Goal: Transaction & Acquisition: Purchase product/service

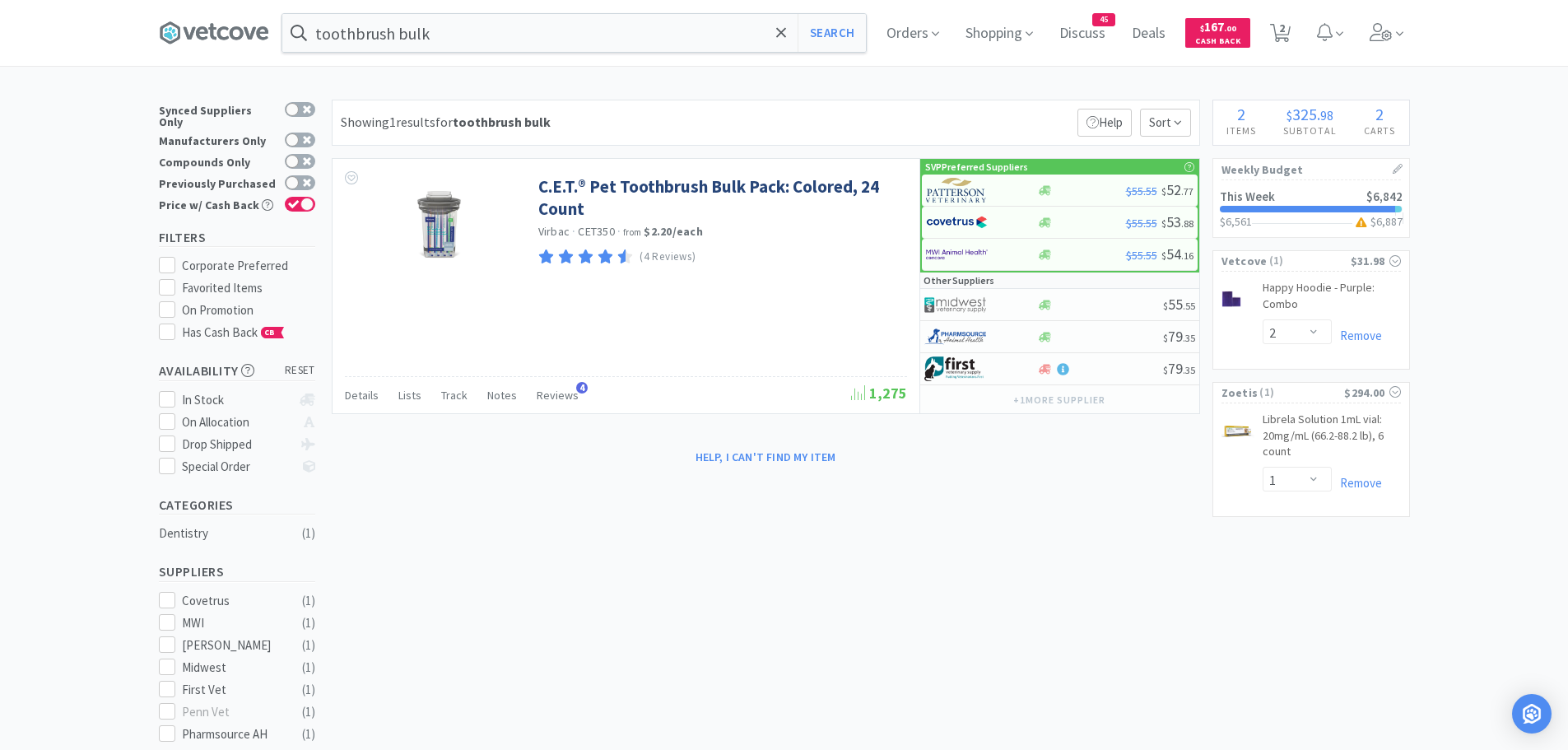
select select "2"
select select "1"
click at [542, 35] on input "toothbrush bulk" at bounding box center [574, 33] width 584 height 38
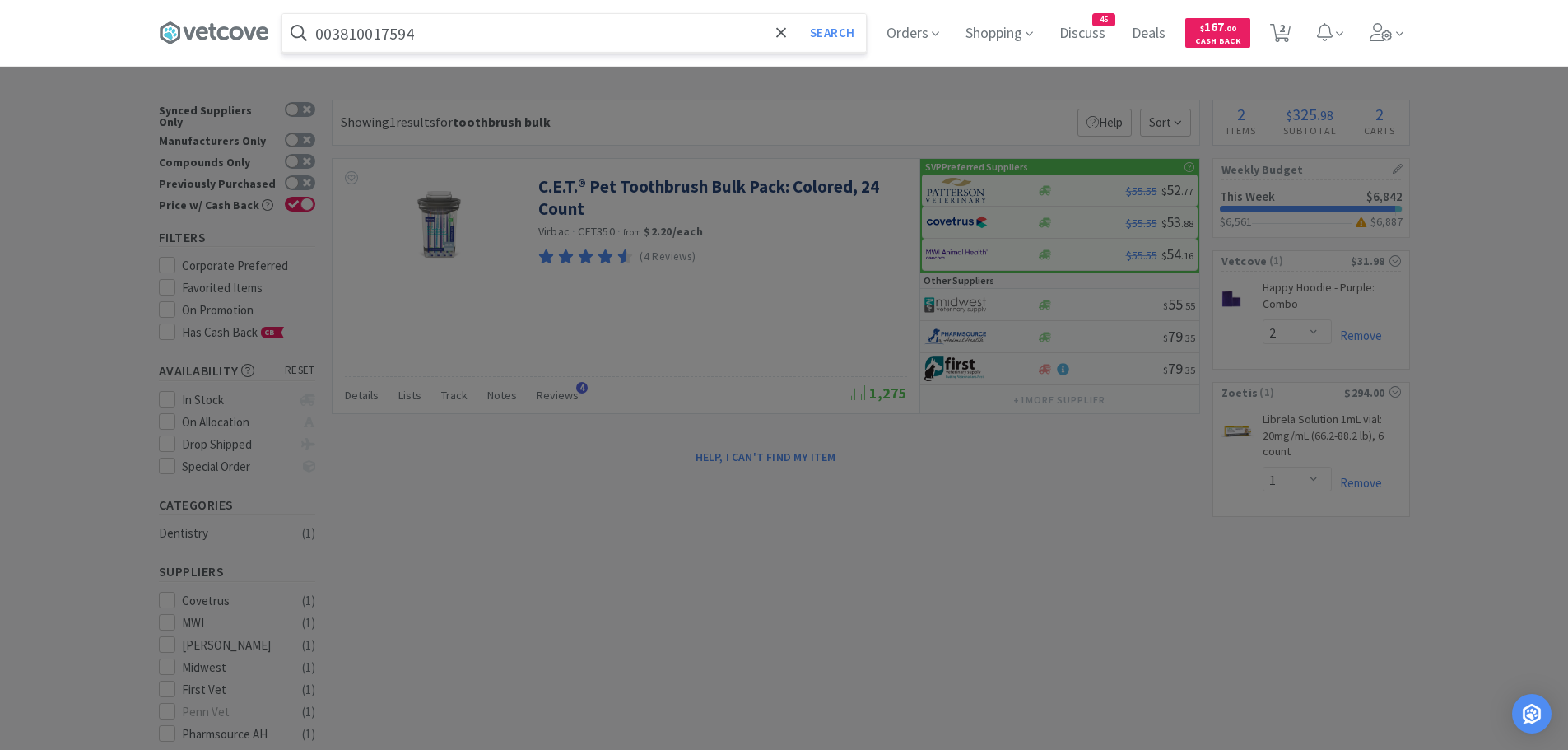
type input "003810017594"
click at [798, 14] on button "Search" at bounding box center [831, 33] width 69 height 38
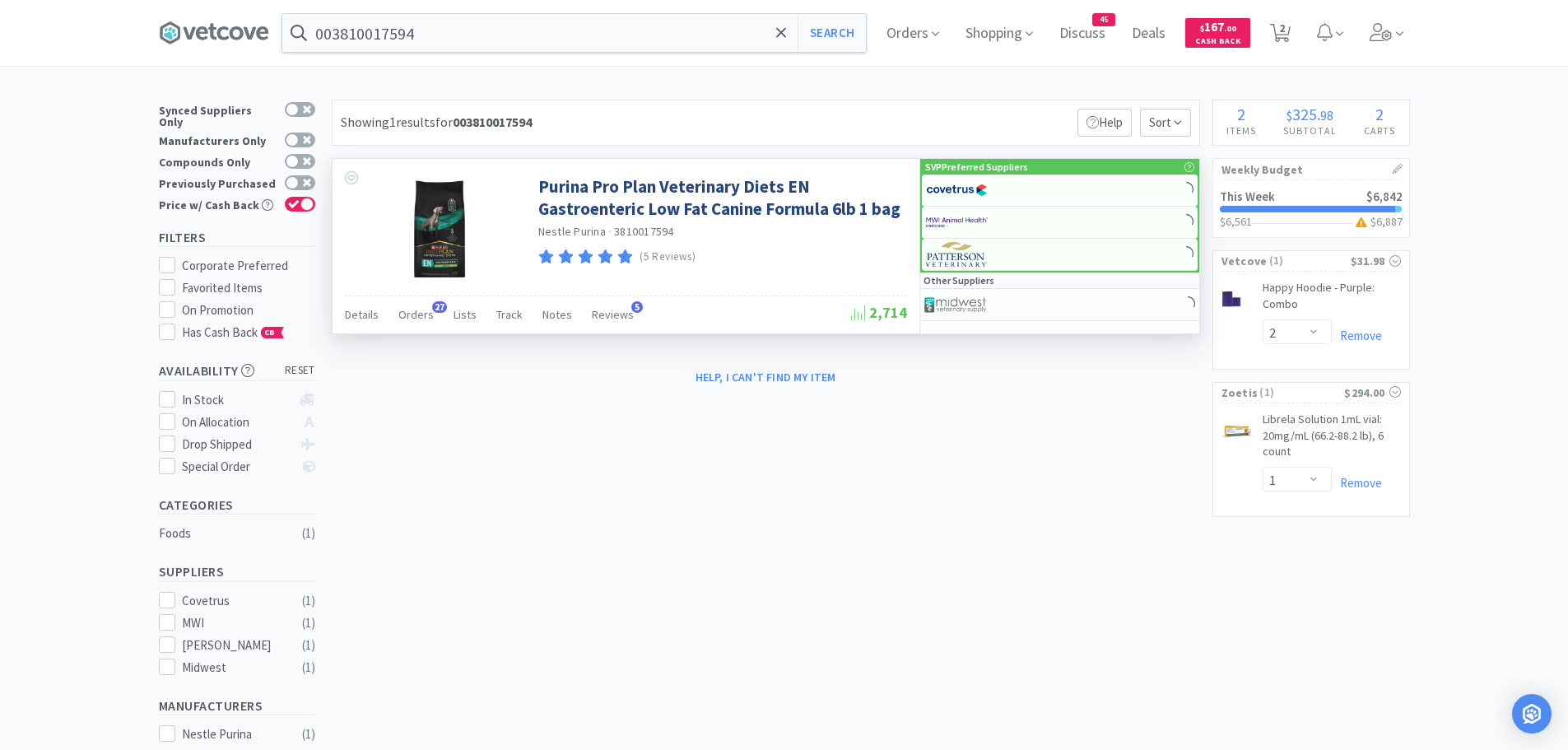
click at [430, 315] on div "Details Orders 27 Lists Track Notes Reviews 5" at bounding box center [598, 316] width 507 height 31
click at [416, 307] on span "Orders" at bounding box center [416, 315] width 36 height 15
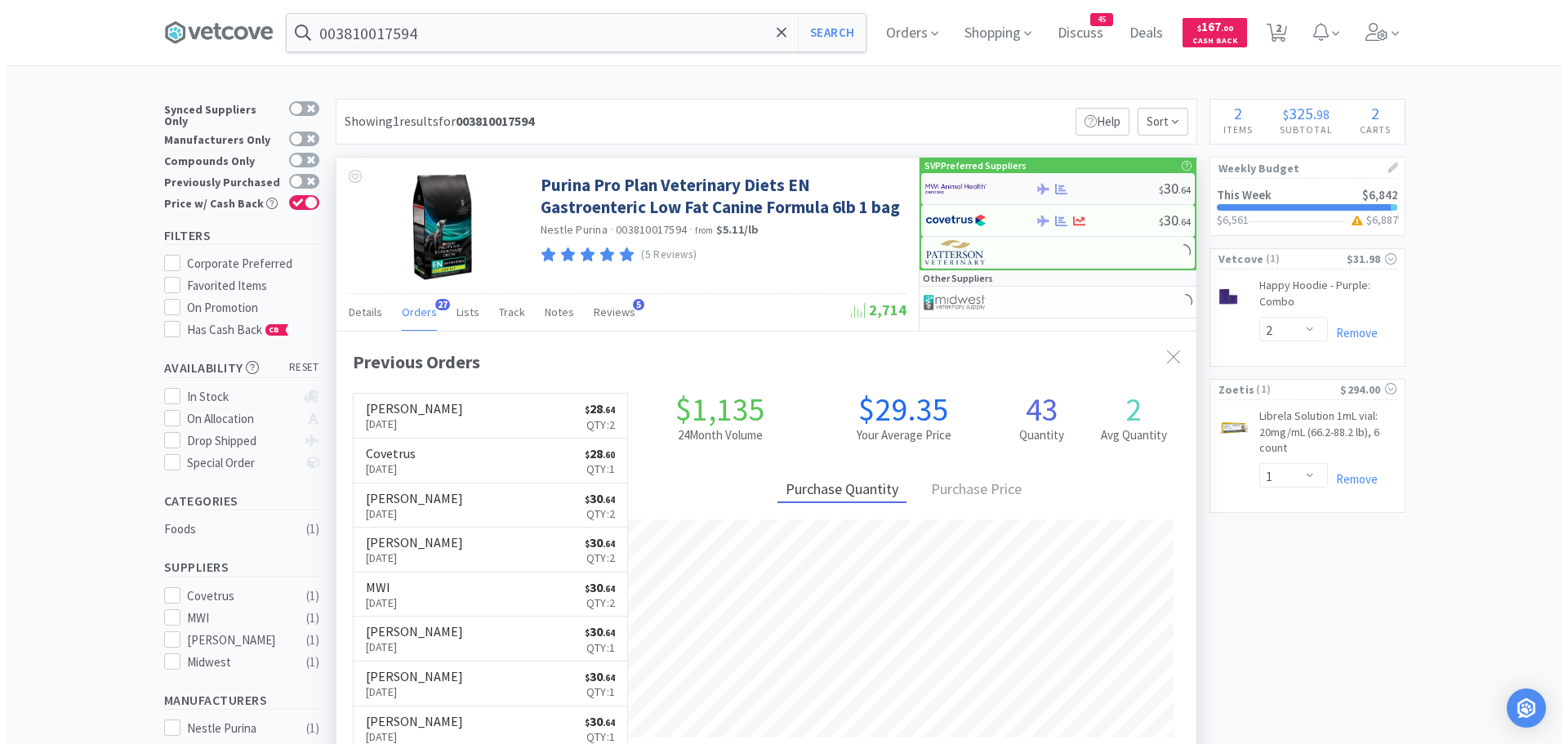
scroll to position [438, 860]
click at [973, 189] on img at bounding box center [949, 188] width 61 height 24
select select "1"
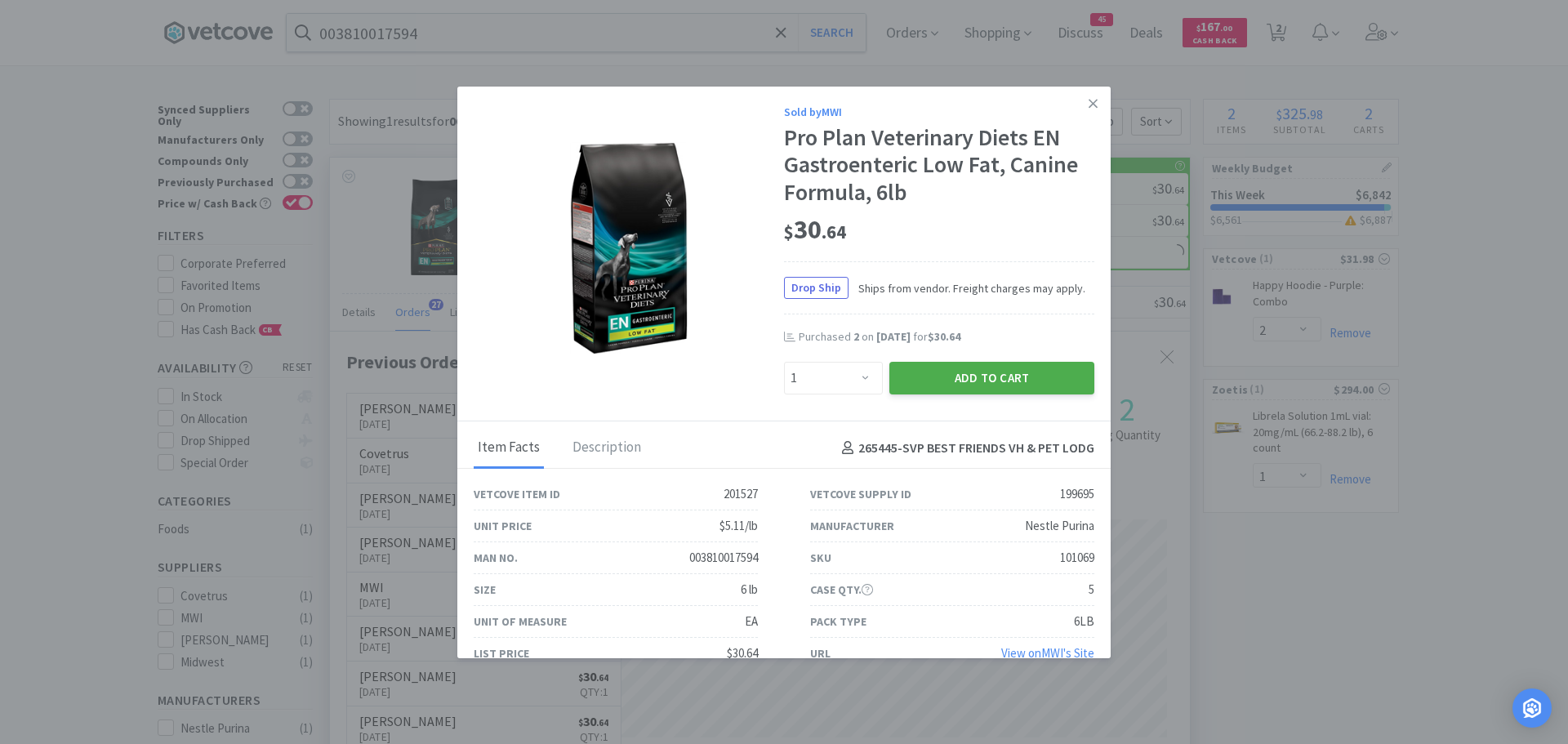
click at [913, 375] on button "Add to Cart" at bounding box center [992, 377] width 205 height 33
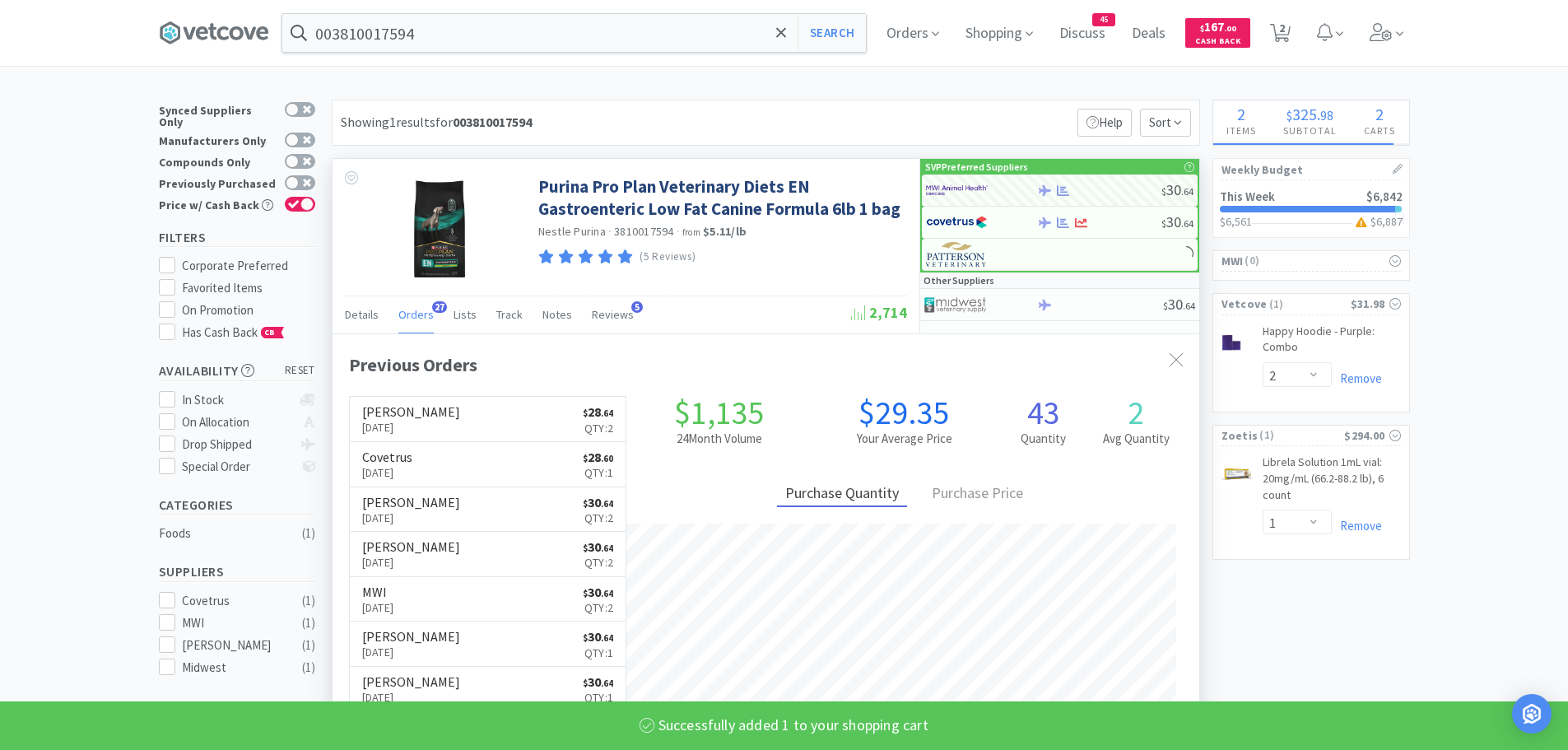
select select "1"
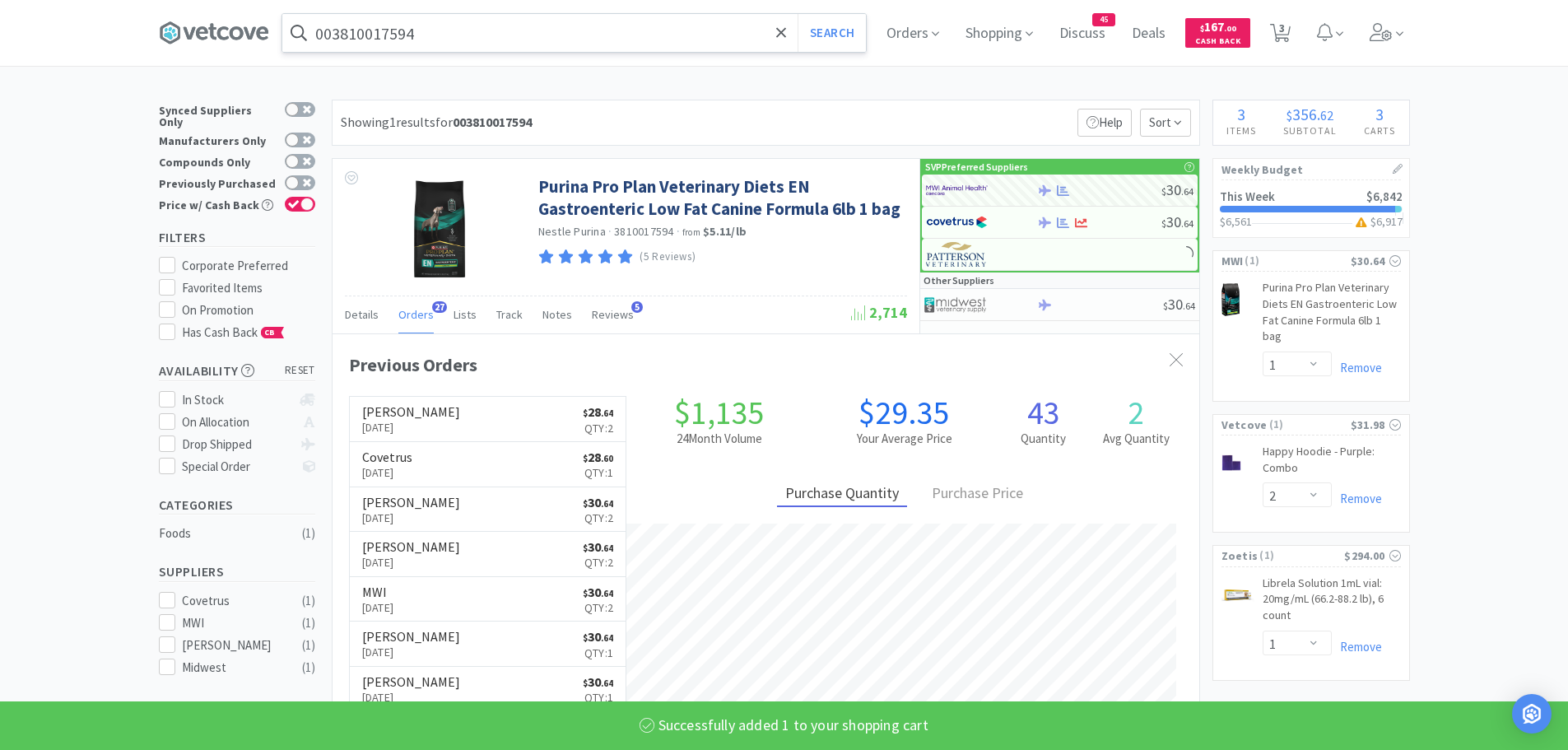
click at [423, 44] on input "003810017594" at bounding box center [574, 33] width 584 height 38
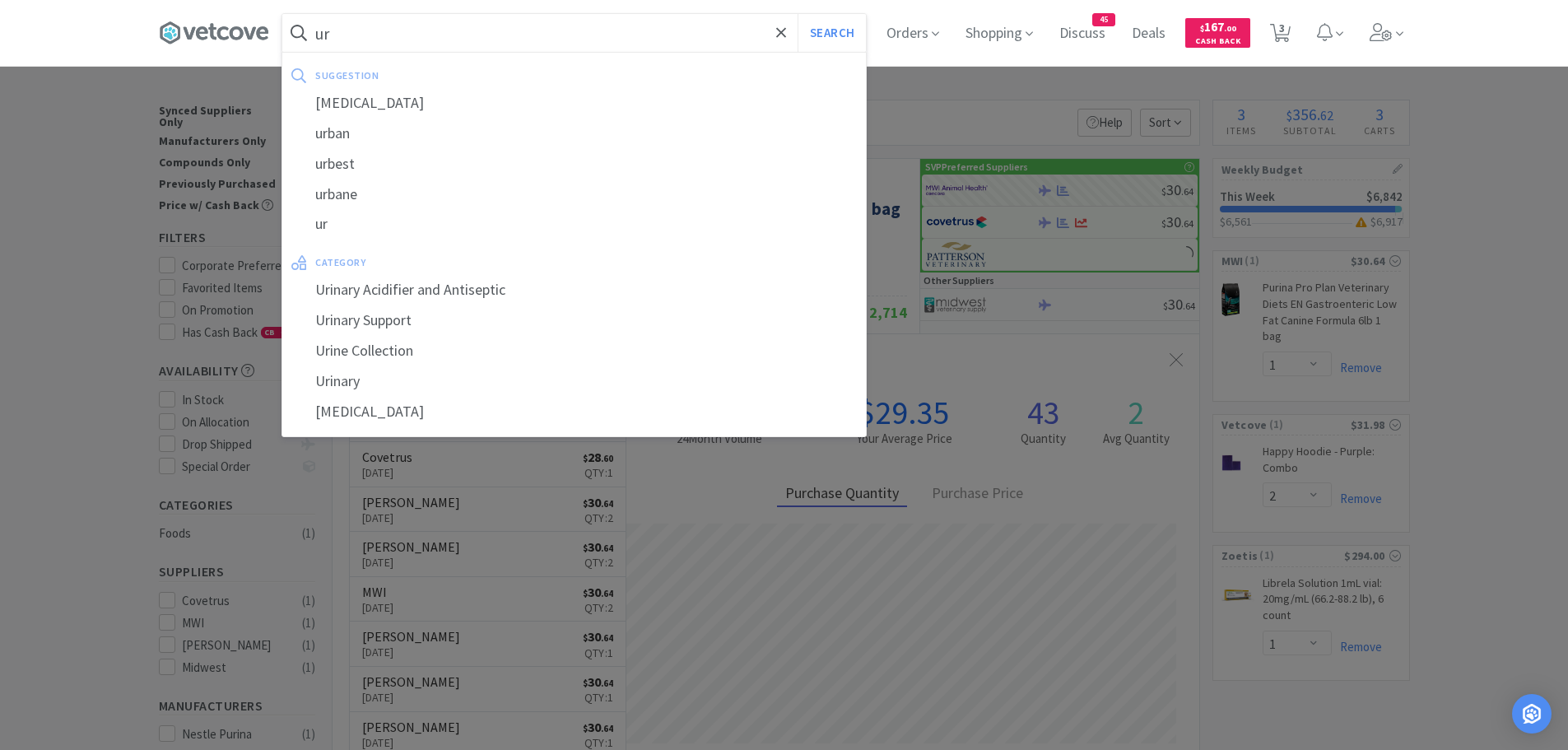
type input "ur"
click at [798, 14] on button "Search" at bounding box center [831, 33] width 69 height 38
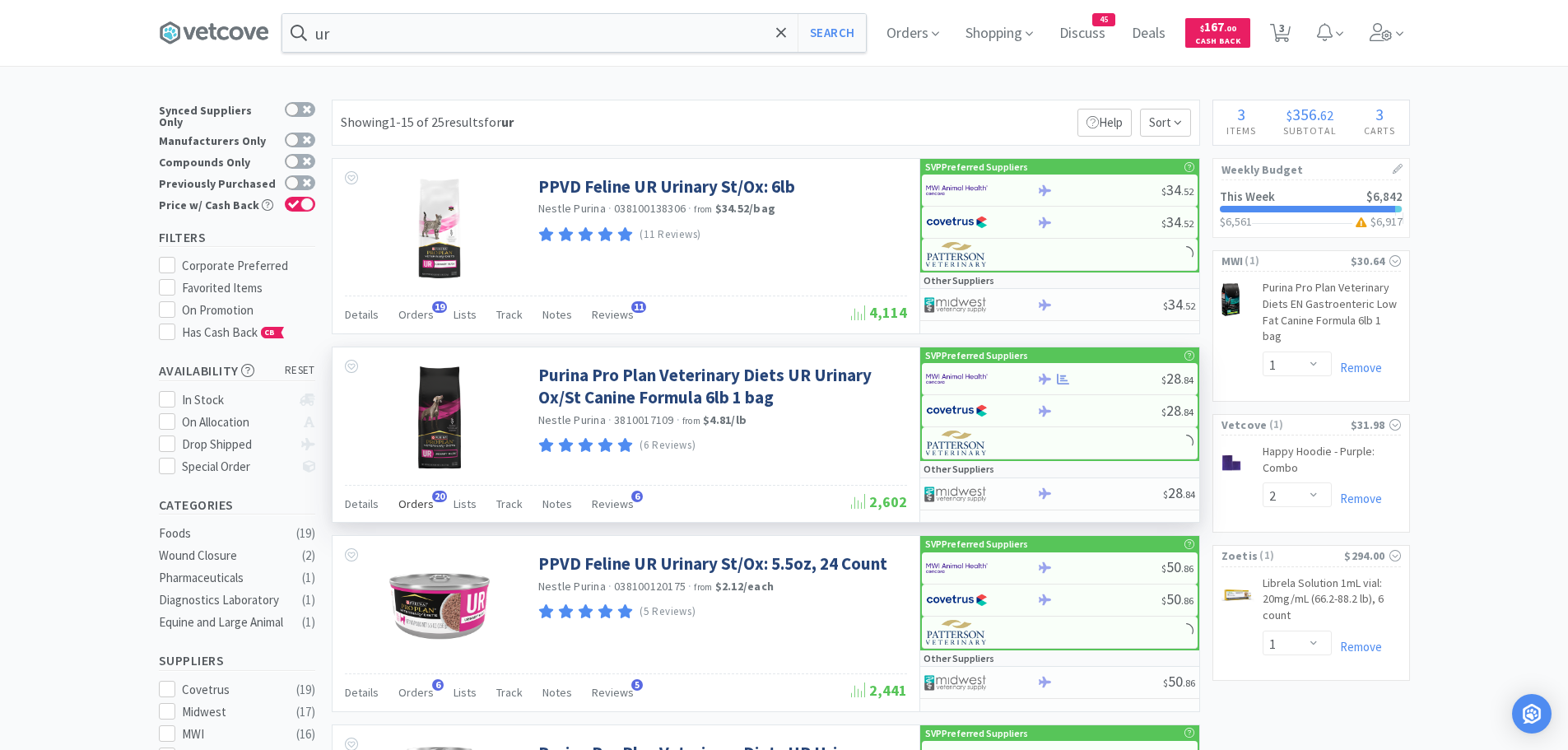
click at [425, 504] on span "Orders" at bounding box center [416, 504] width 36 height 15
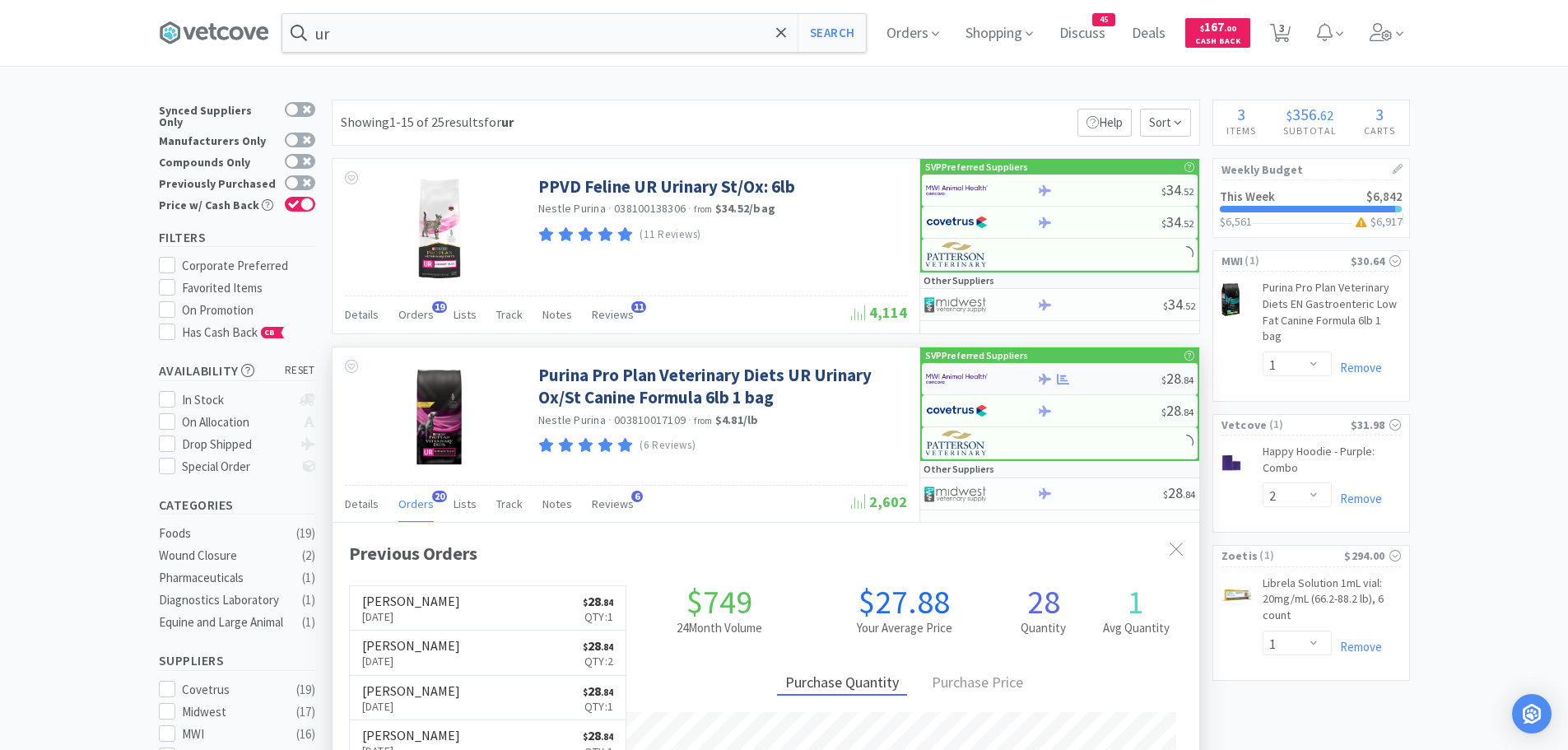
scroll to position [441, 867]
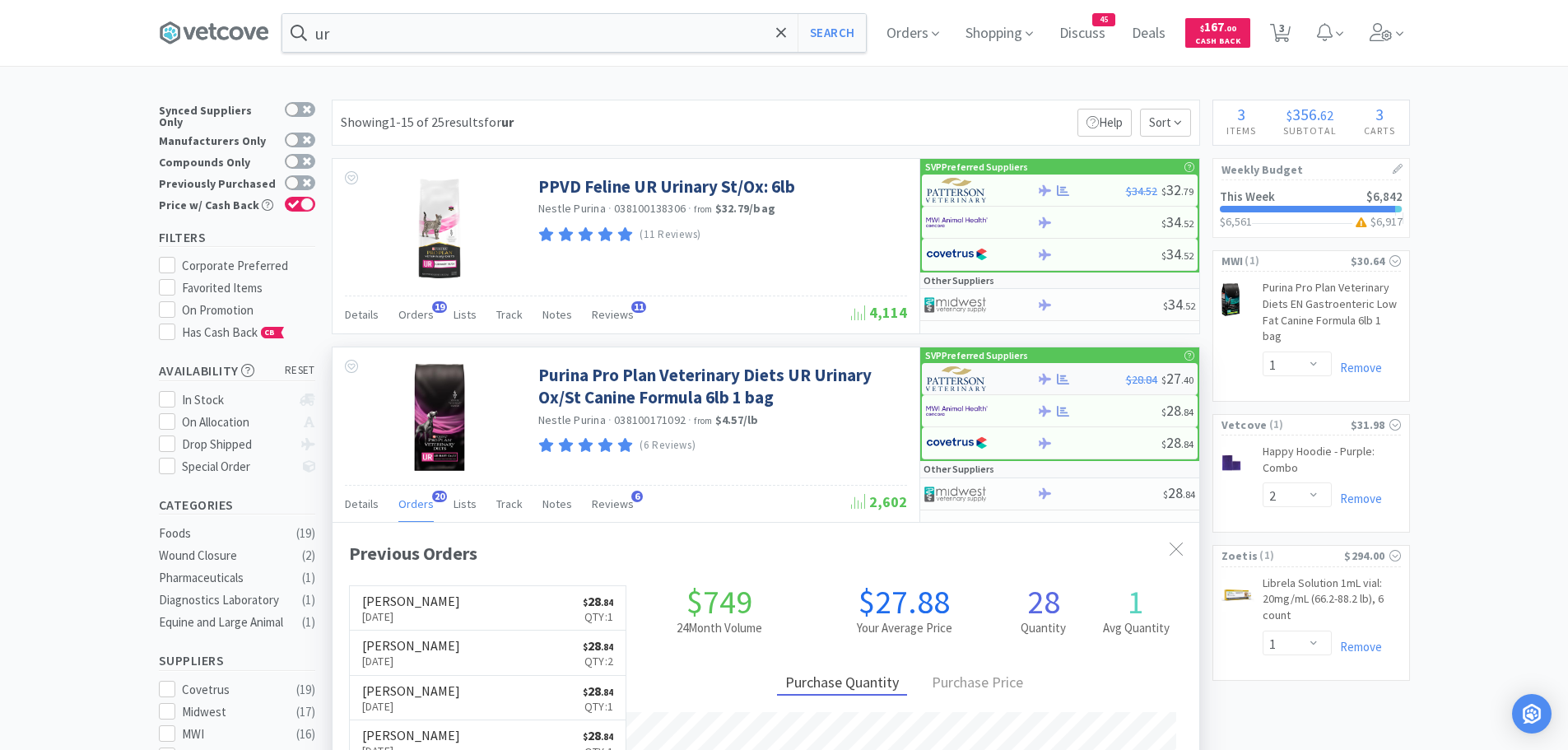
click at [951, 379] on img at bounding box center [957, 378] width 62 height 25
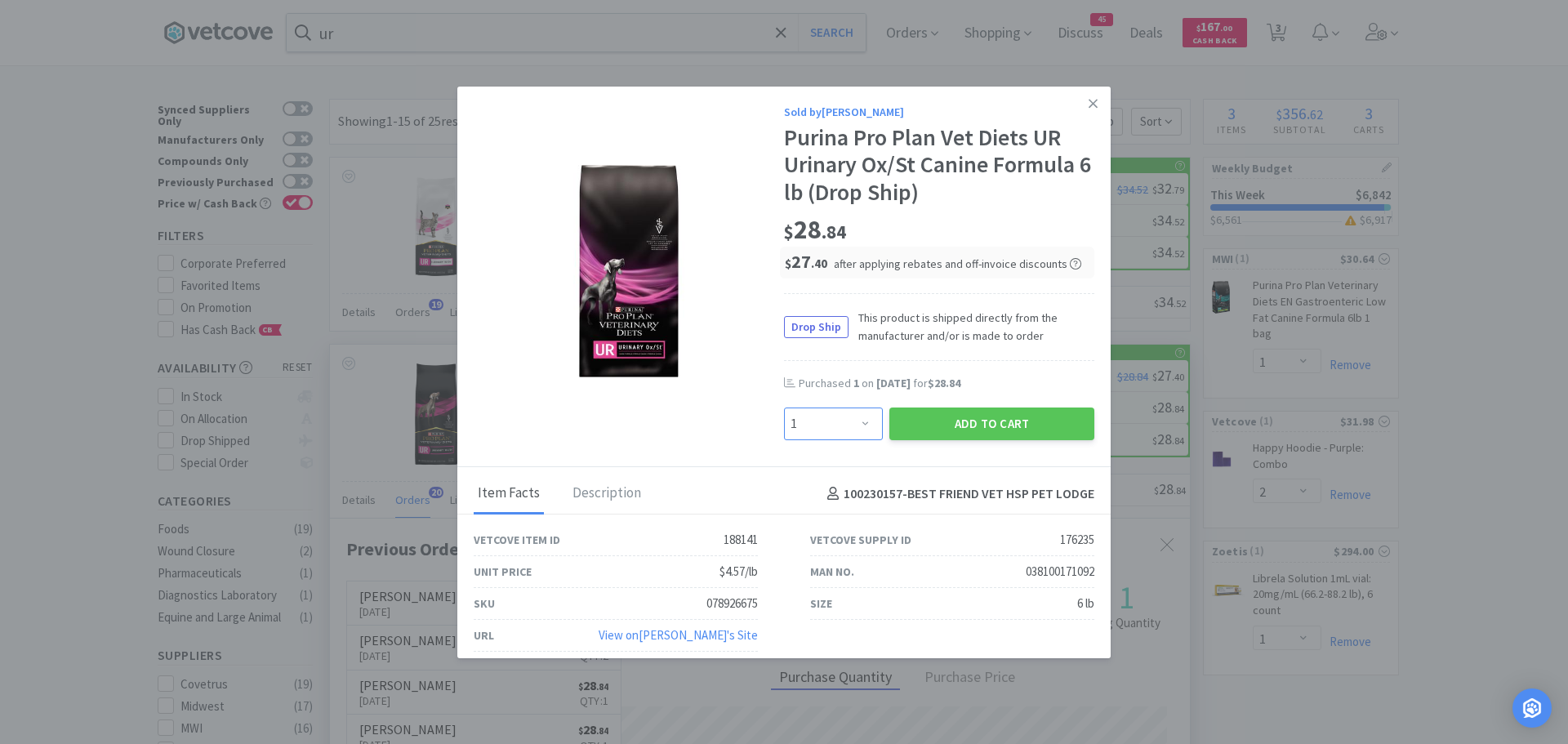
click at [836, 429] on select "Enter Quantity 1 2 3 4 5 6 7 8 9 10 11 12 13 14 15 16 17 18 19 20 Enter Quantity" at bounding box center [833, 424] width 99 height 33
select select "2"
click at [784, 408] on select "Enter Quantity 1 2 3 4 5 6 7 8 9 10 11 12 13 14 15 16 17 18 19 20 Enter Quantity" at bounding box center [833, 424] width 99 height 33
click at [1088, 103] on icon at bounding box center [1092, 104] width 9 height 15
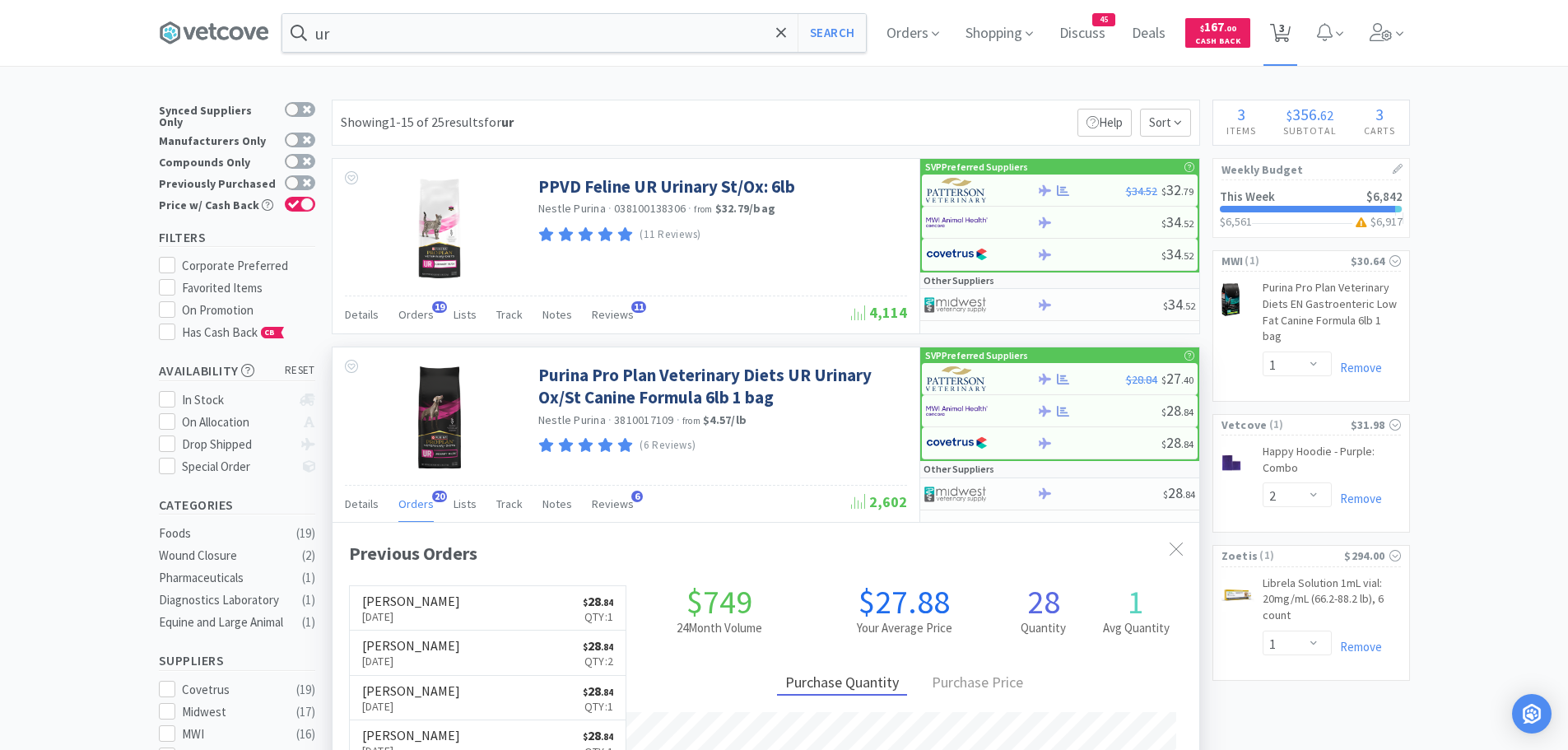
click at [1285, 35] on span "3" at bounding box center [1281, 28] width 6 height 66
select select "1"
select select "2"
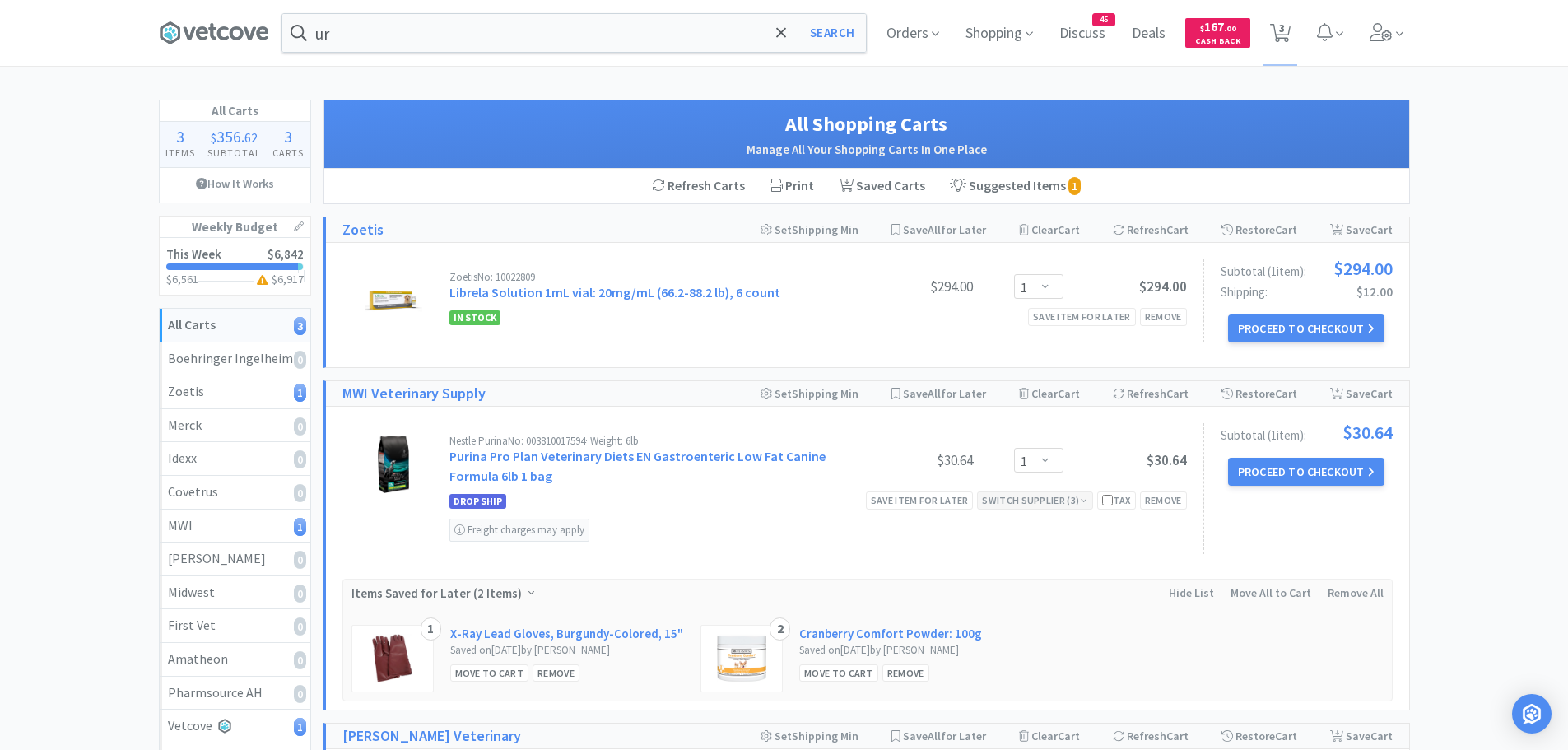
click at [1031, 499] on div "Switch Supplier ( 3 )" at bounding box center [1034, 500] width 106 height 15
click at [912, 594] on img at bounding box center [893, 591] width 62 height 25
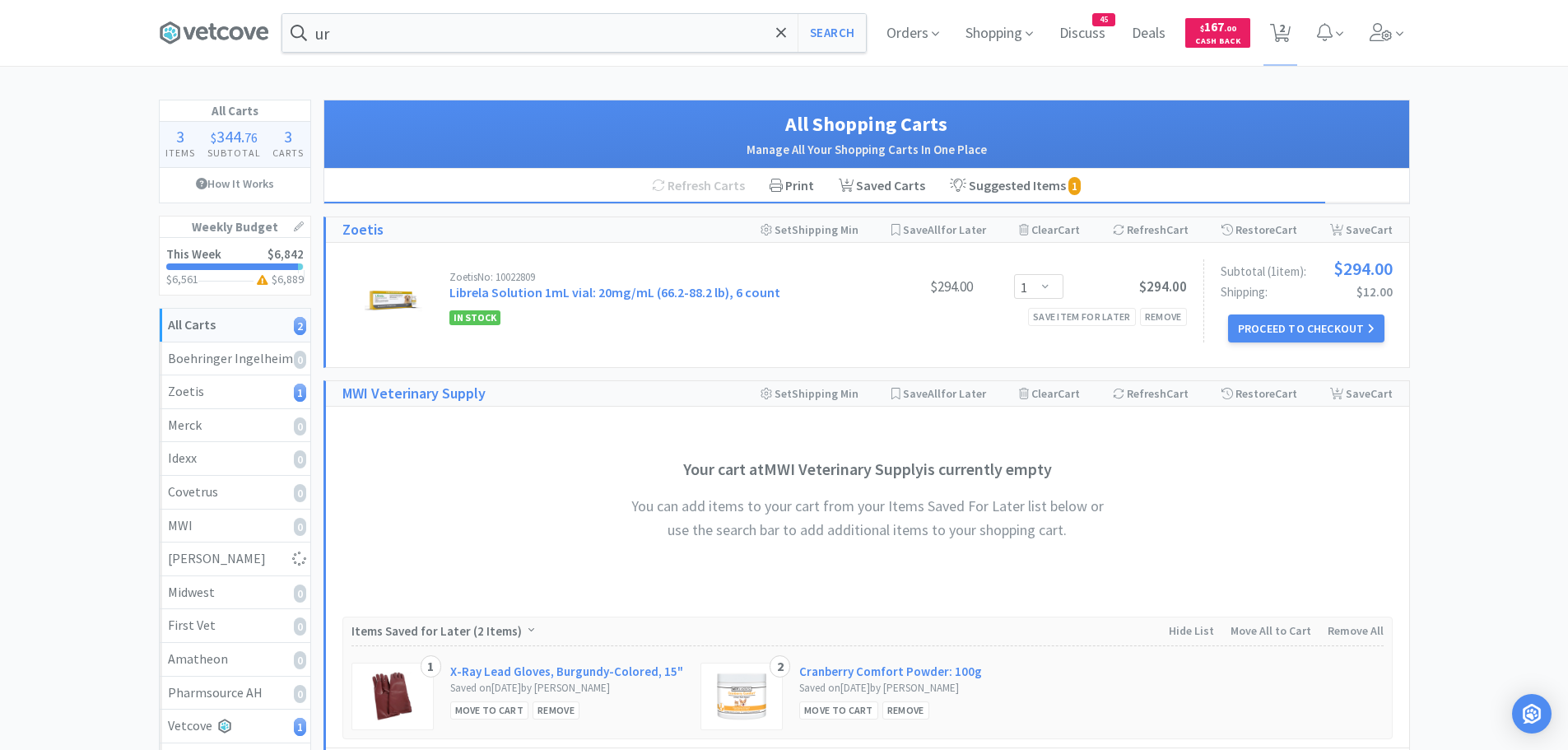
select select "1"
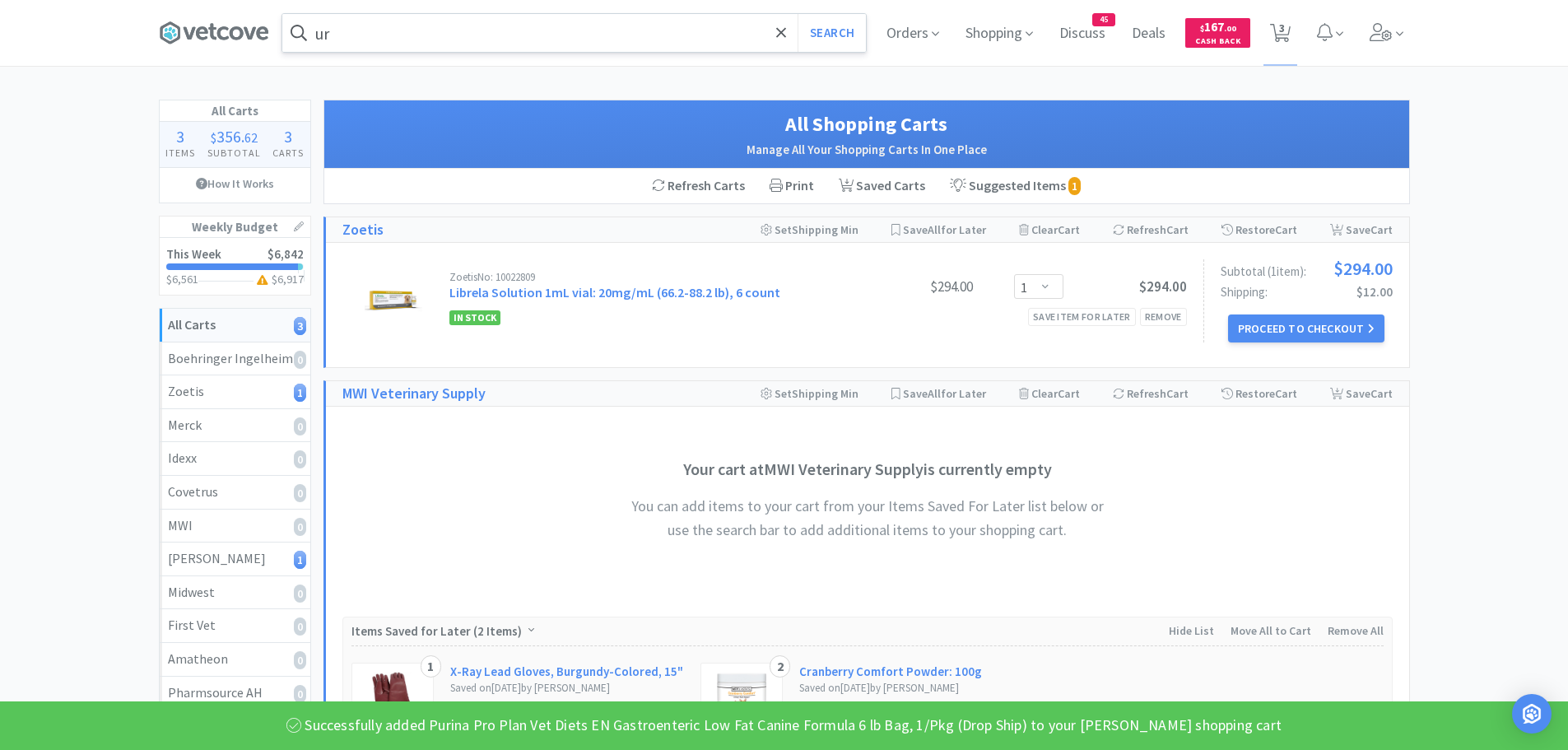
click at [359, 36] on input "ur" at bounding box center [574, 33] width 584 height 38
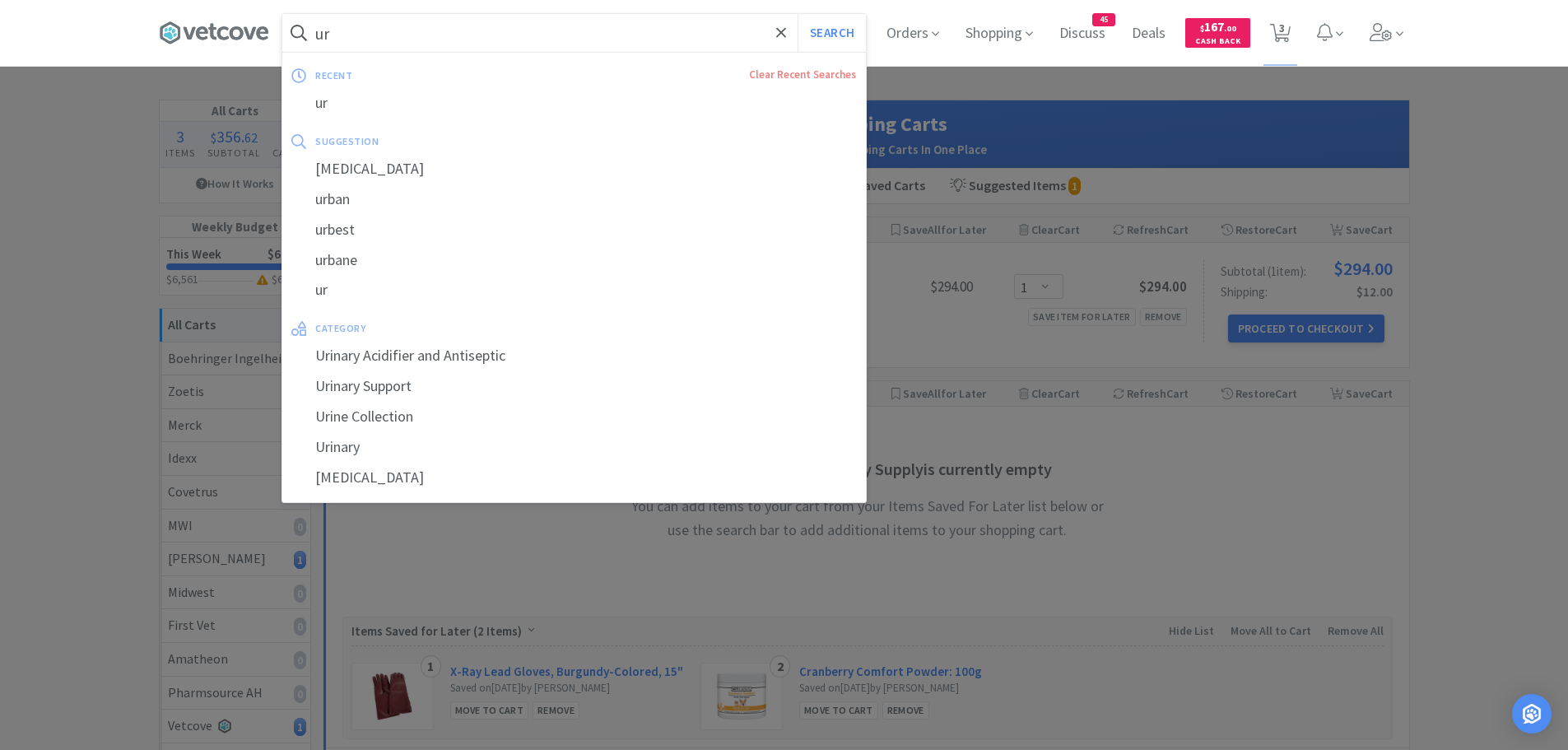
click at [798, 14] on button "Search" at bounding box center [831, 33] width 69 height 38
select select "1"
select select "2"
select select "1"
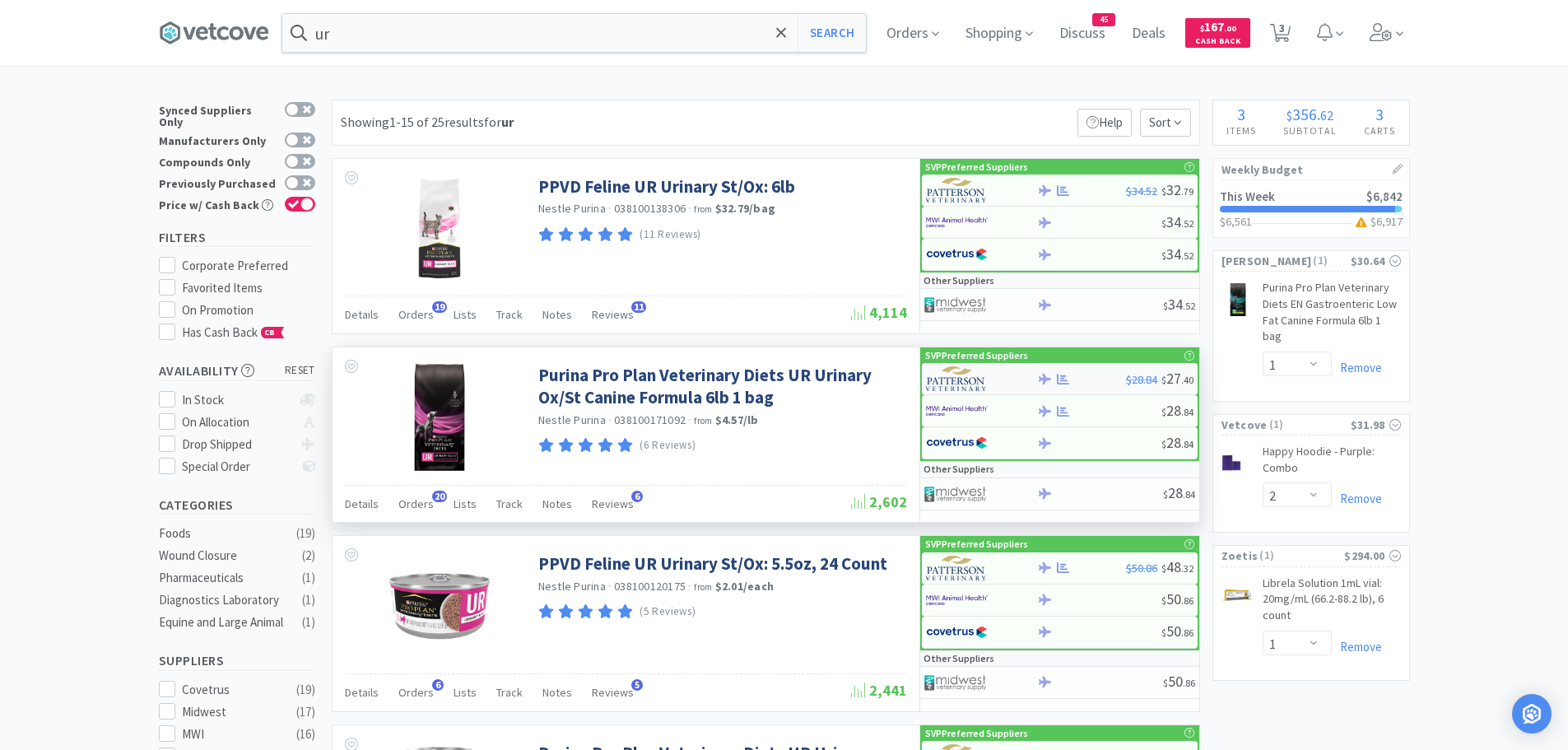
click at [957, 376] on img at bounding box center [957, 378] width 62 height 25
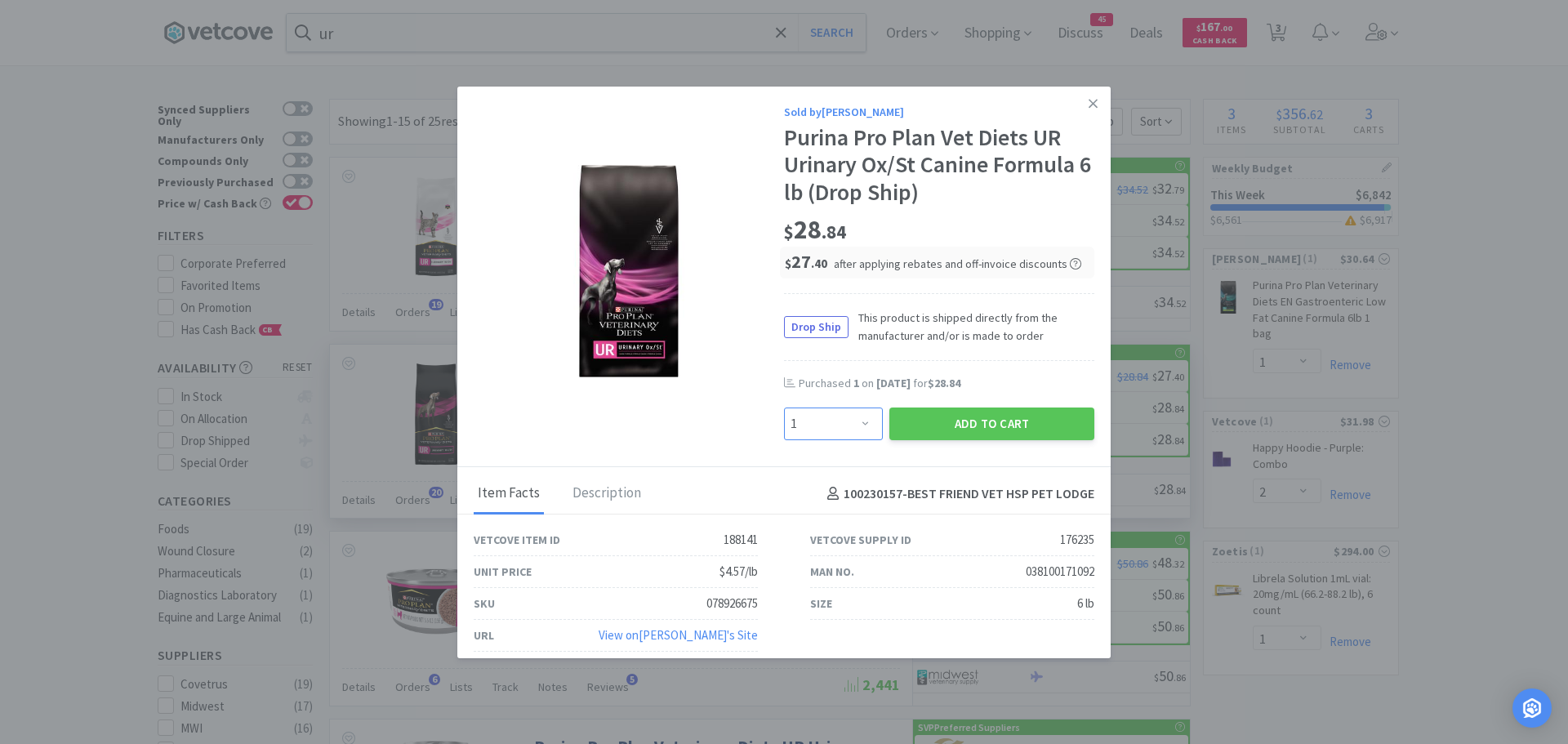
click at [846, 427] on select "Enter Quantity 1 2 3 4 5 6 7 8 9 10 11 12 13 14 15 16 17 18 19 20 Enter Quantity" at bounding box center [833, 424] width 99 height 33
select select "2"
click at [784, 408] on select "Enter Quantity 1 2 3 4 5 6 7 8 9 10 11 12 13 14 15 16 17 18 19 20 Enter Quantity" at bounding box center [833, 424] width 99 height 33
click at [958, 428] on button "Add to Cart" at bounding box center [992, 424] width 205 height 33
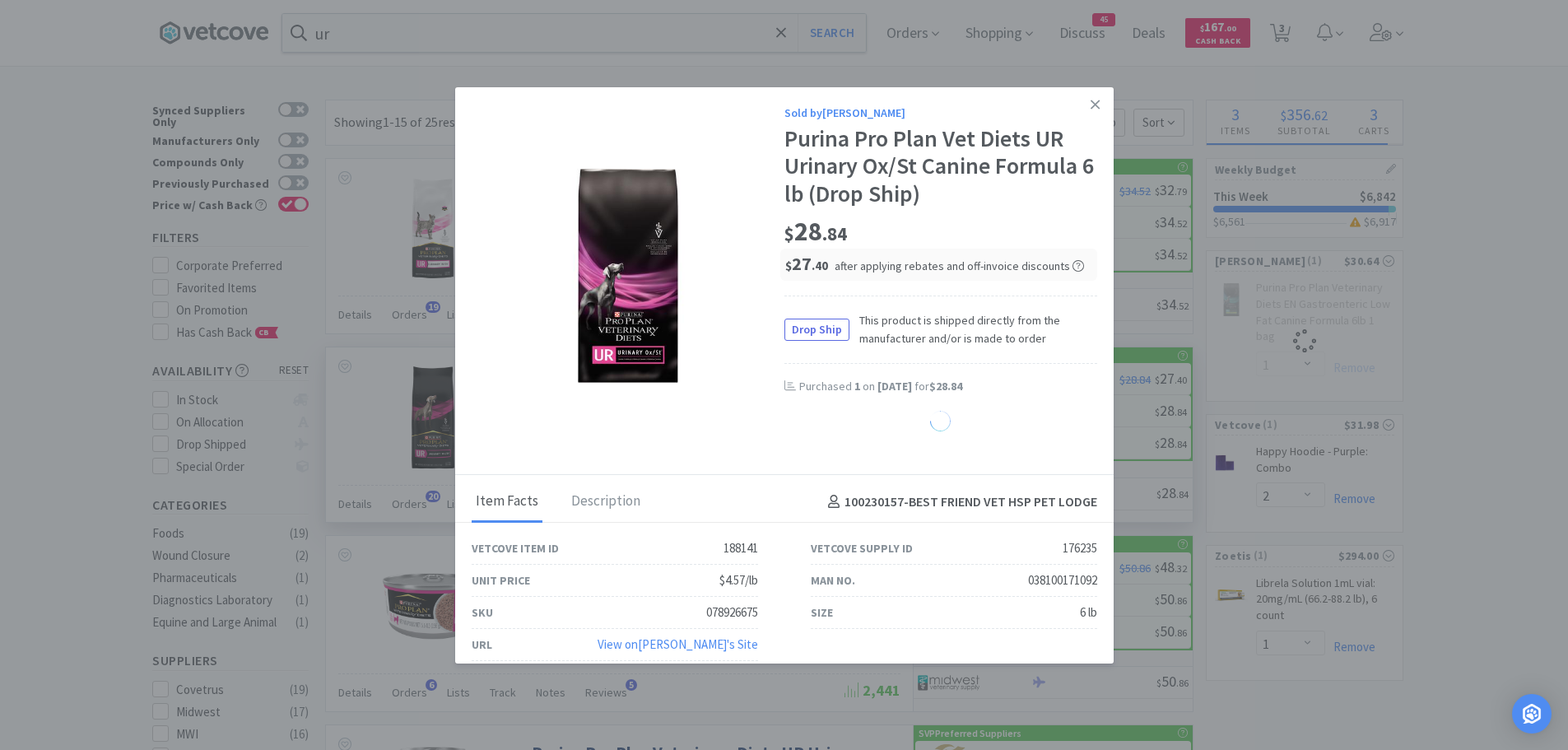
select select "2"
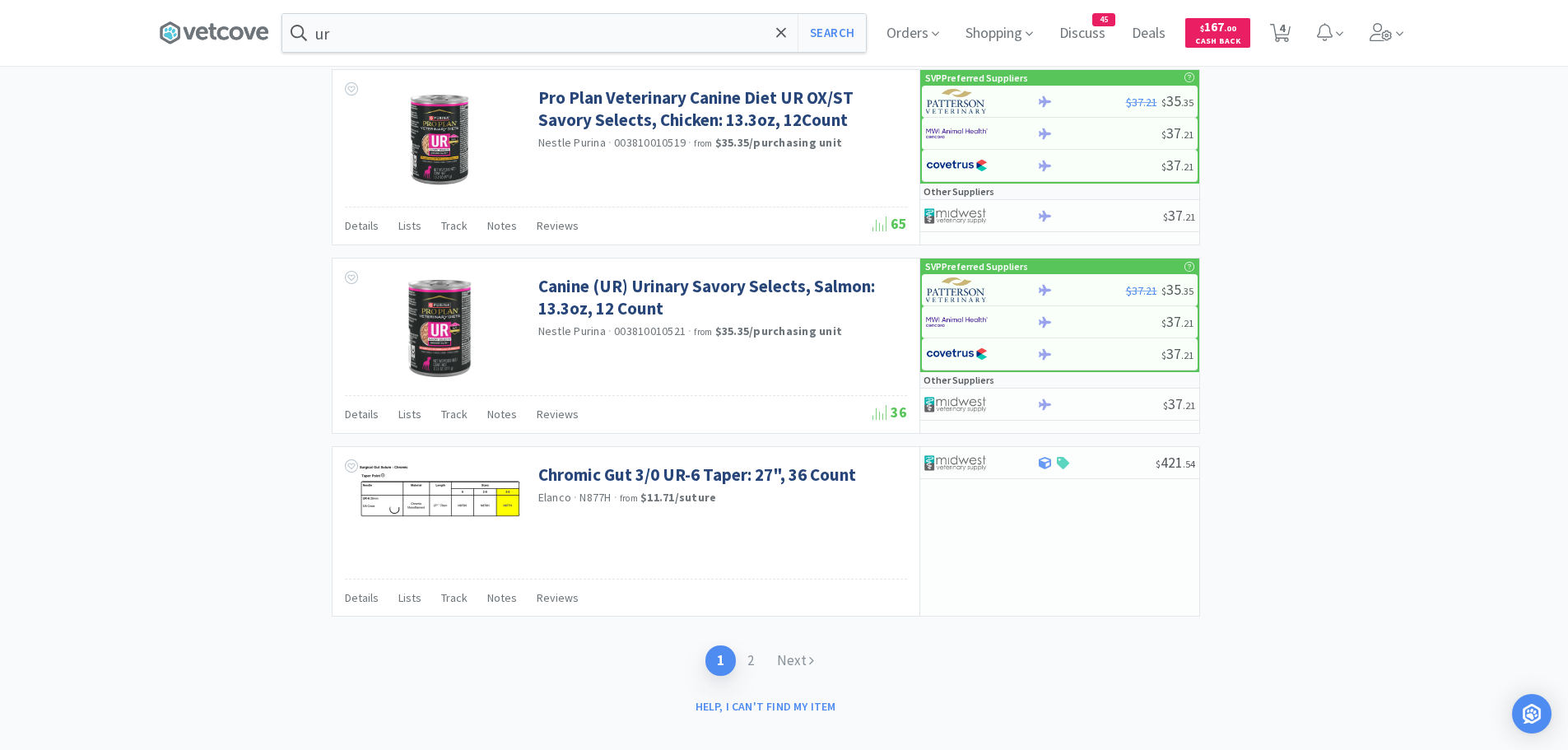
scroll to position [2367, 0]
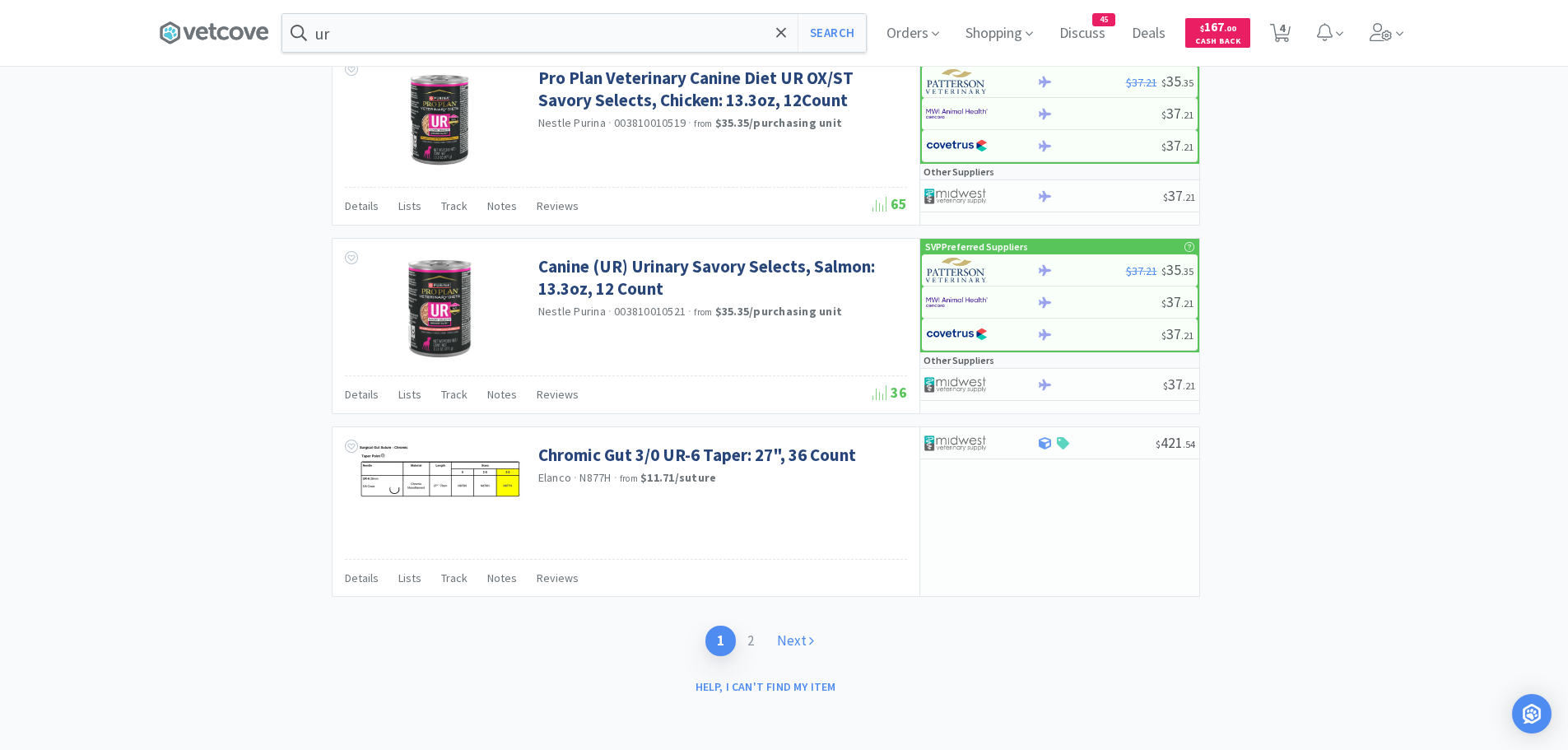
click at [785, 641] on link "Next" at bounding box center [795, 641] width 60 height 30
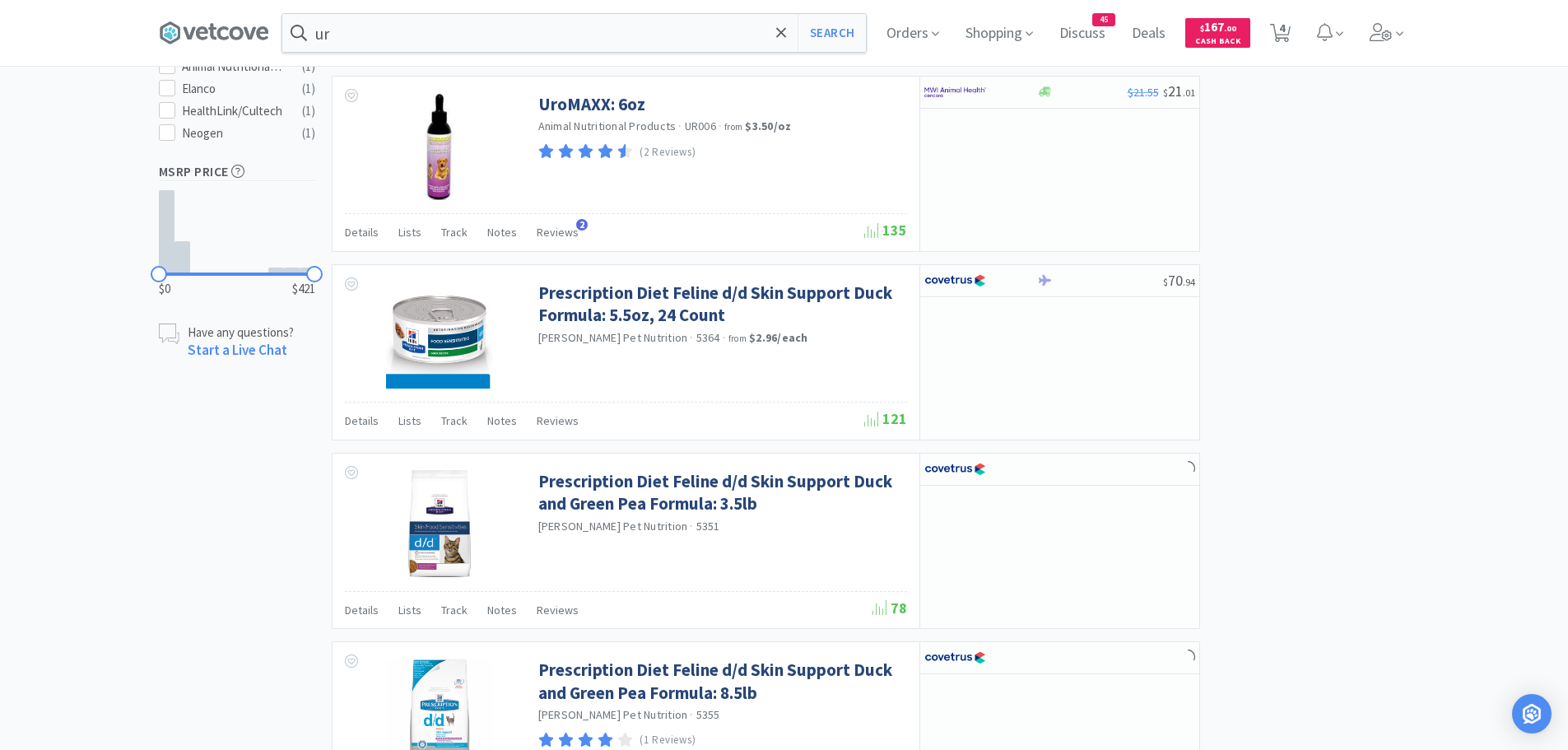
scroll to position [247, 0]
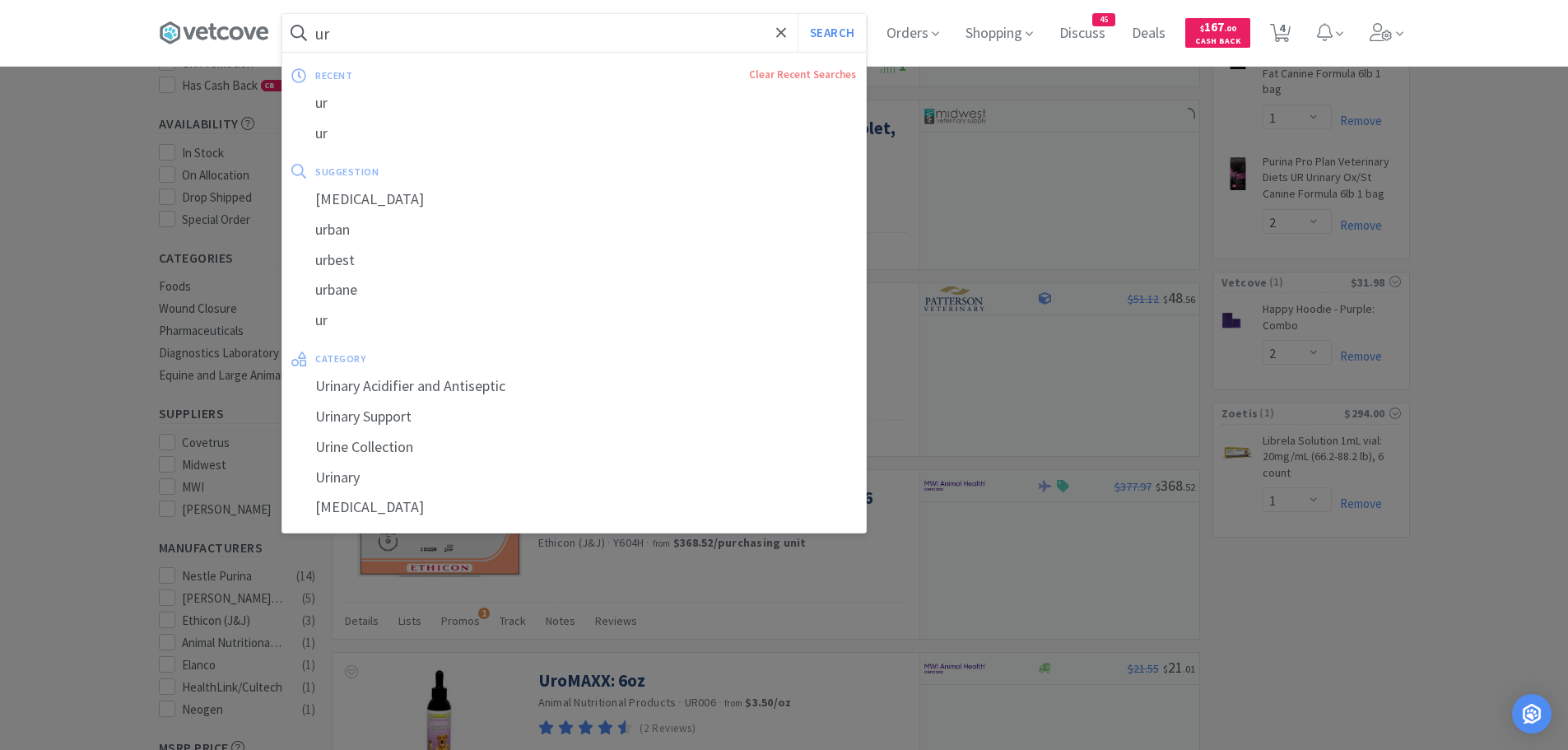
click at [417, 42] on input "ur" at bounding box center [574, 33] width 584 height 38
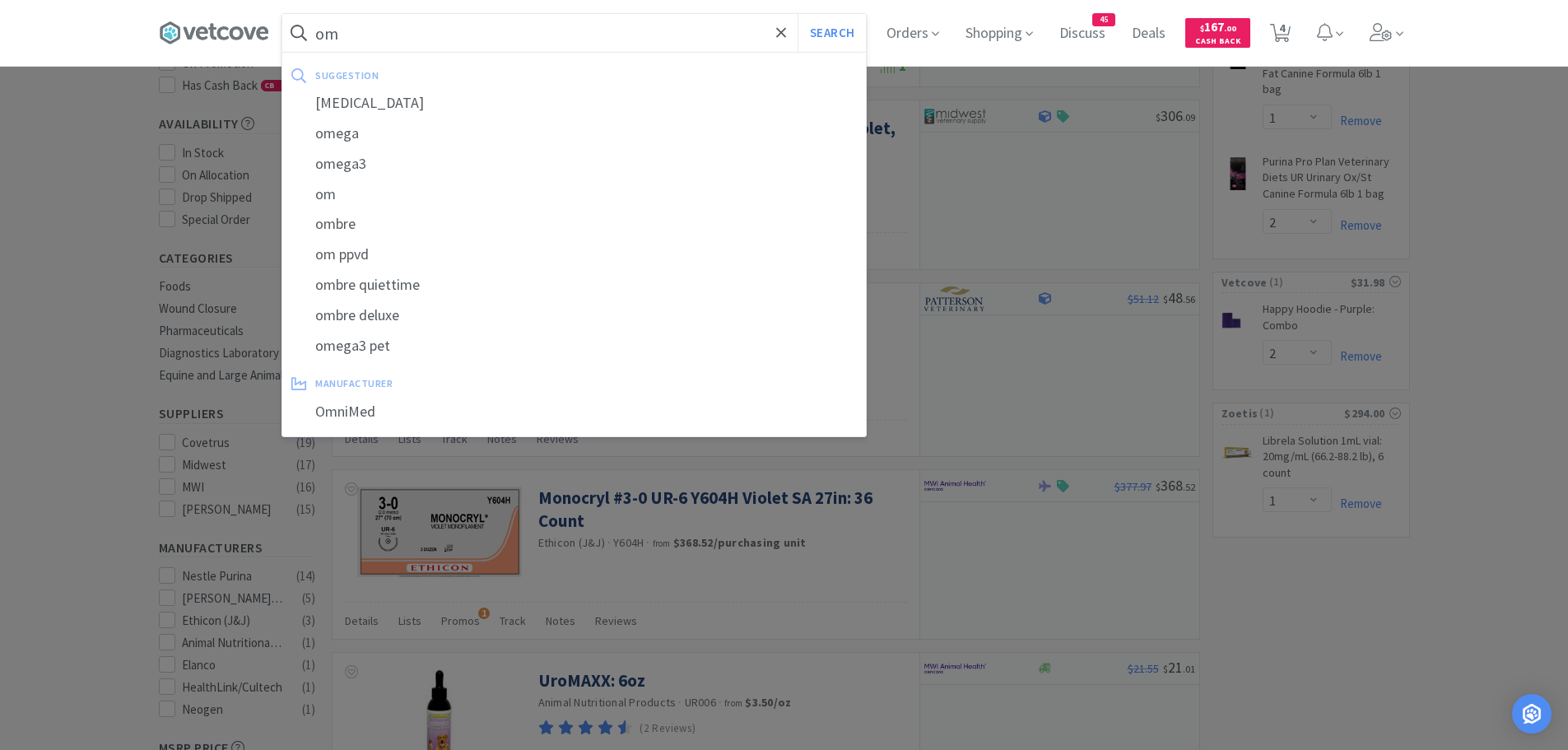
type input "om"
click at [798, 14] on button "Search" at bounding box center [831, 33] width 69 height 38
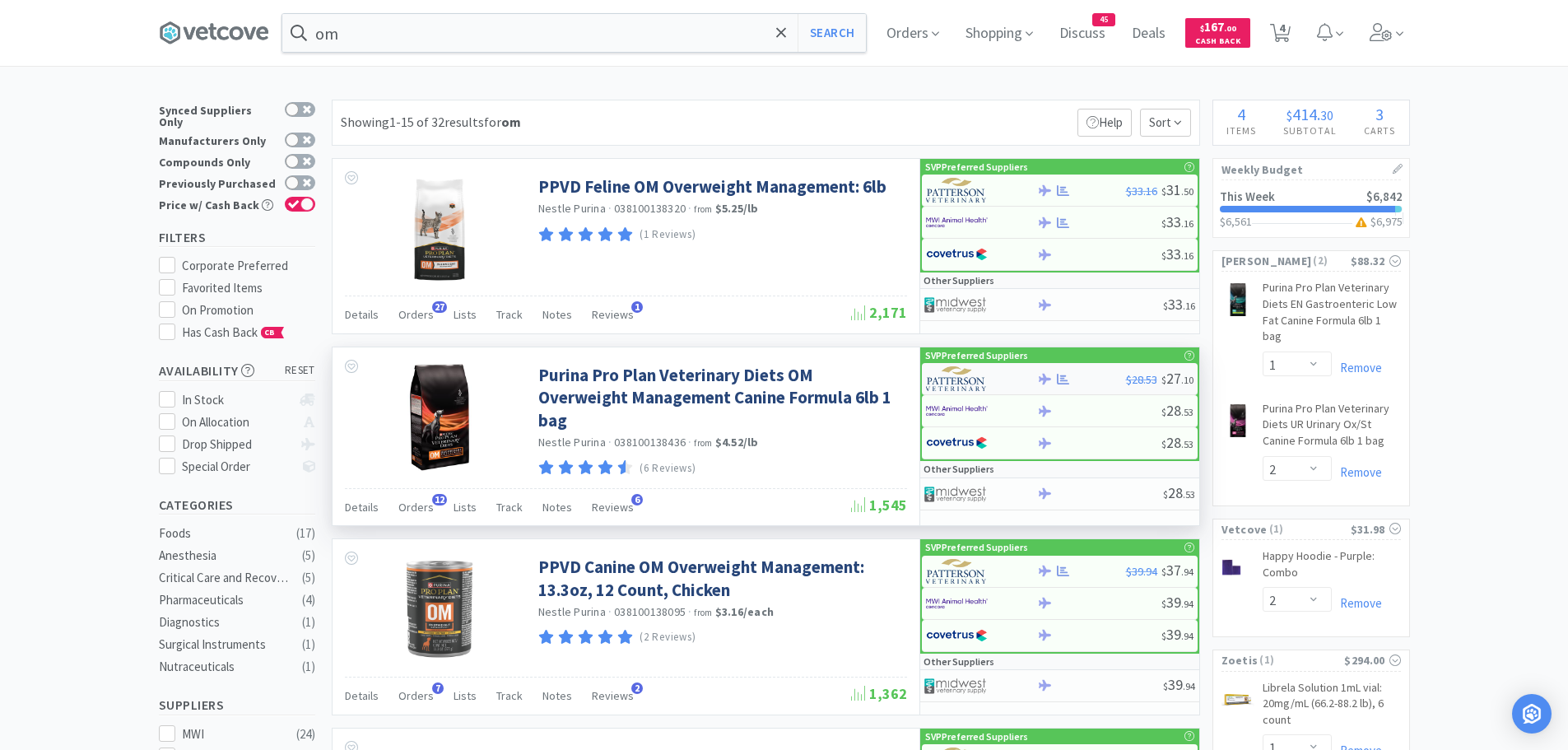
click at [951, 376] on img at bounding box center [957, 378] width 62 height 25
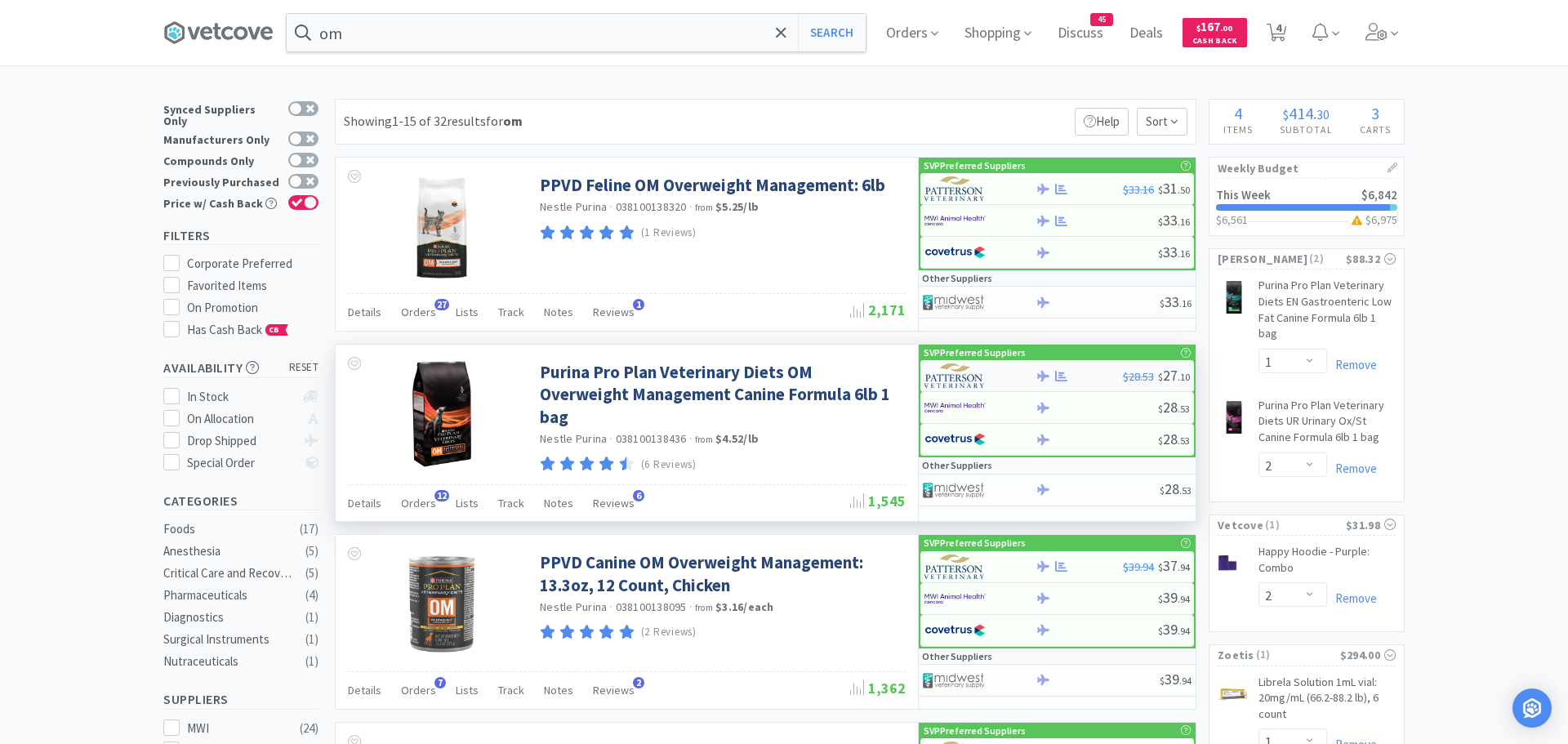
select select "1"
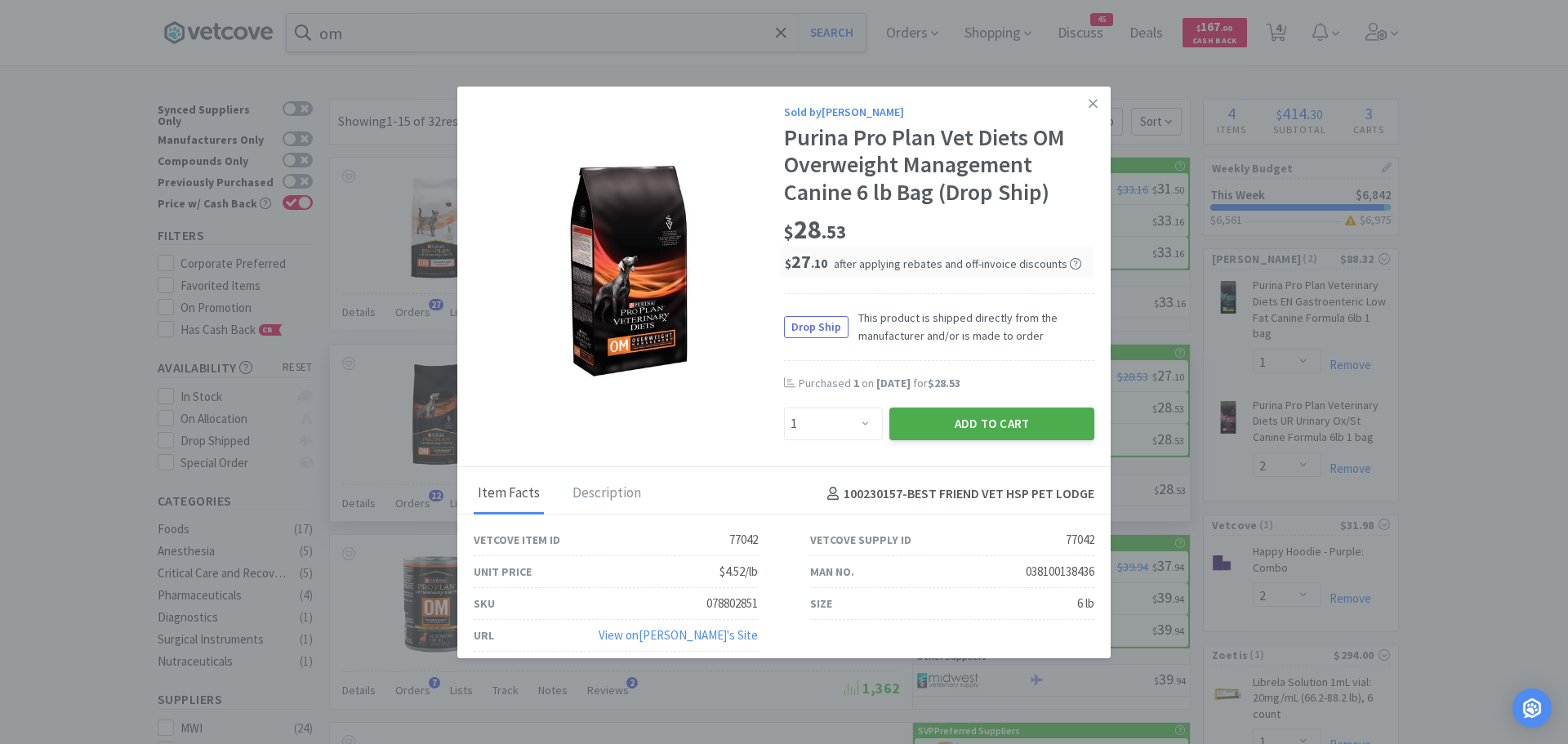
click at [947, 414] on button "Add to Cart" at bounding box center [992, 424] width 205 height 33
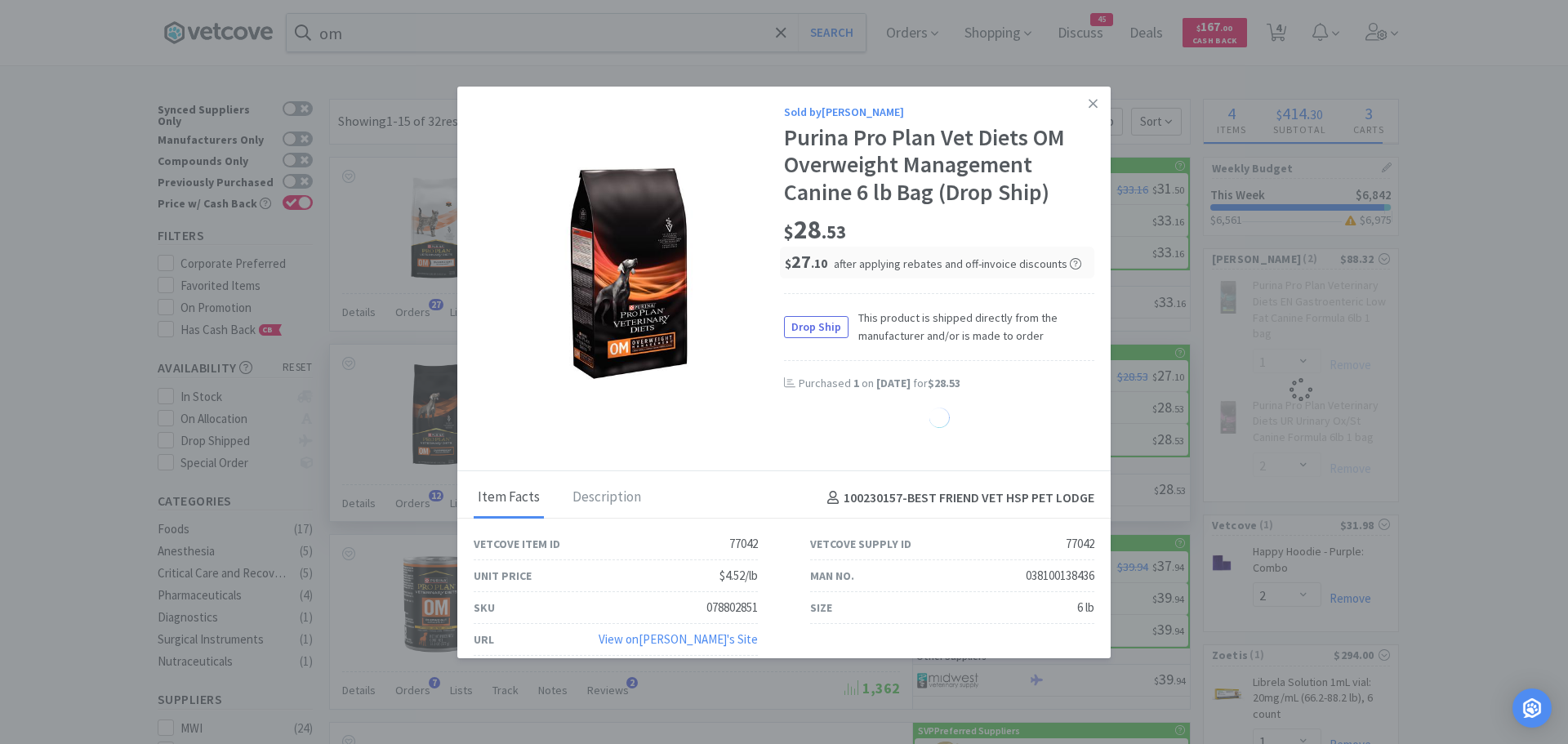
select select "1"
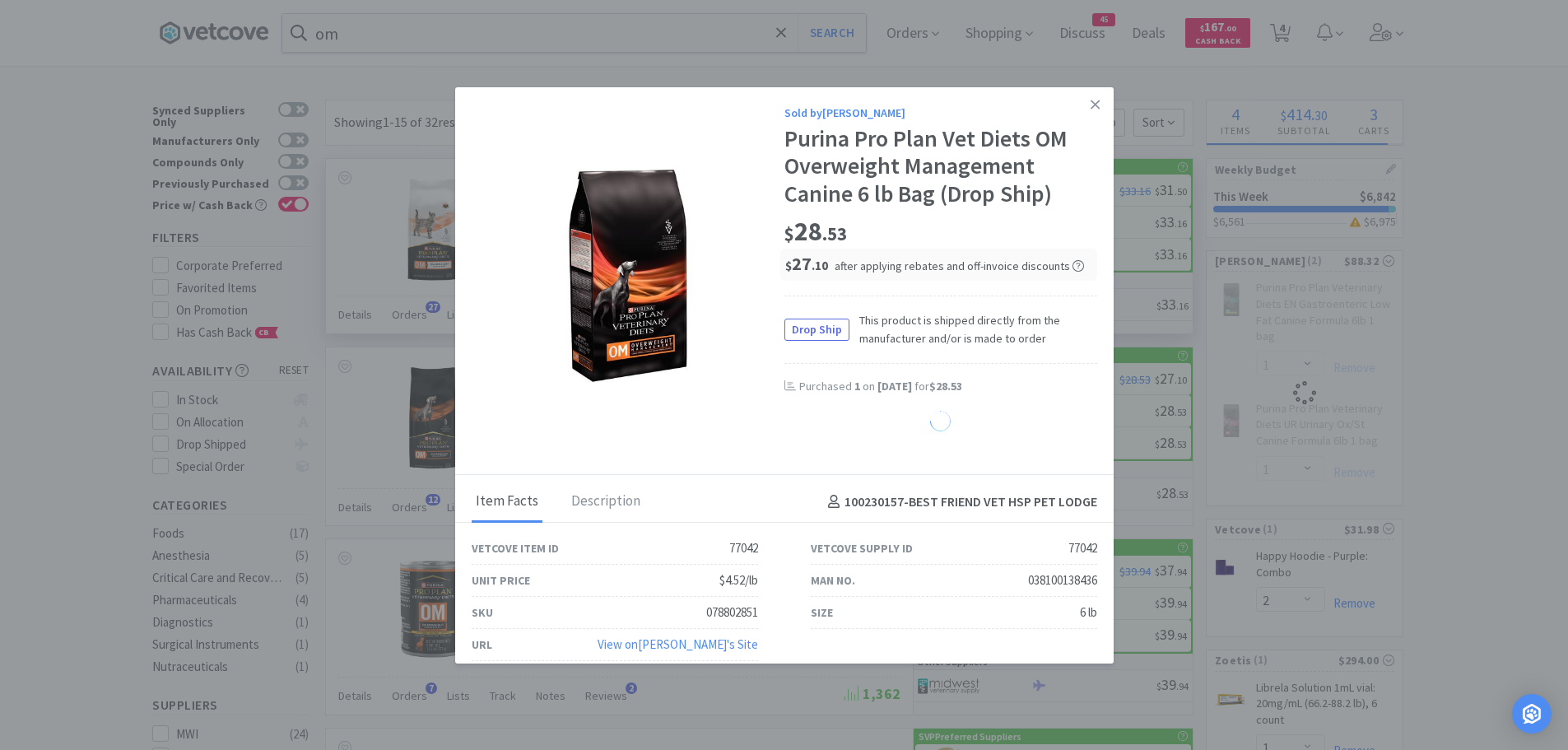
select select "2"
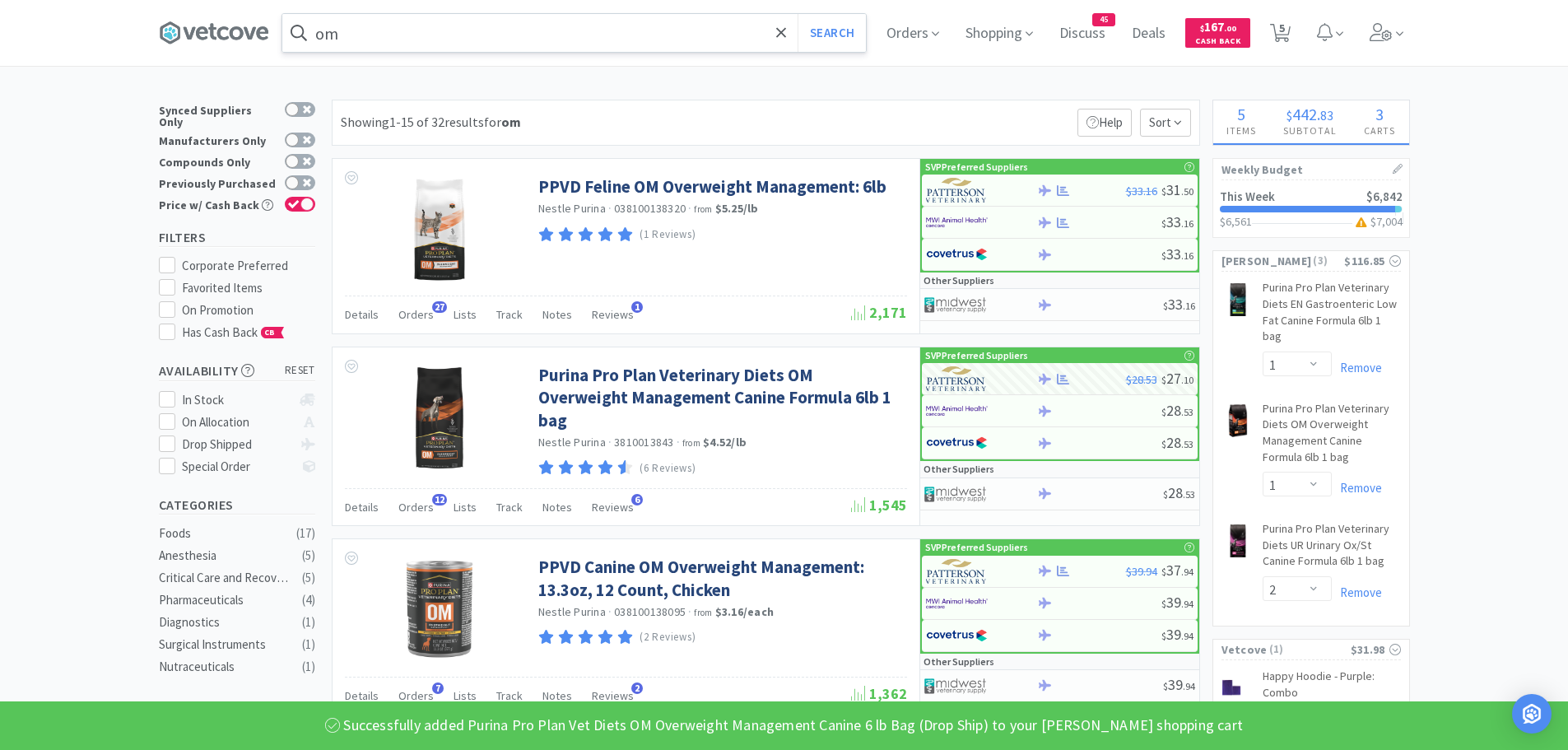
click at [382, 21] on input "om" at bounding box center [574, 33] width 584 height 38
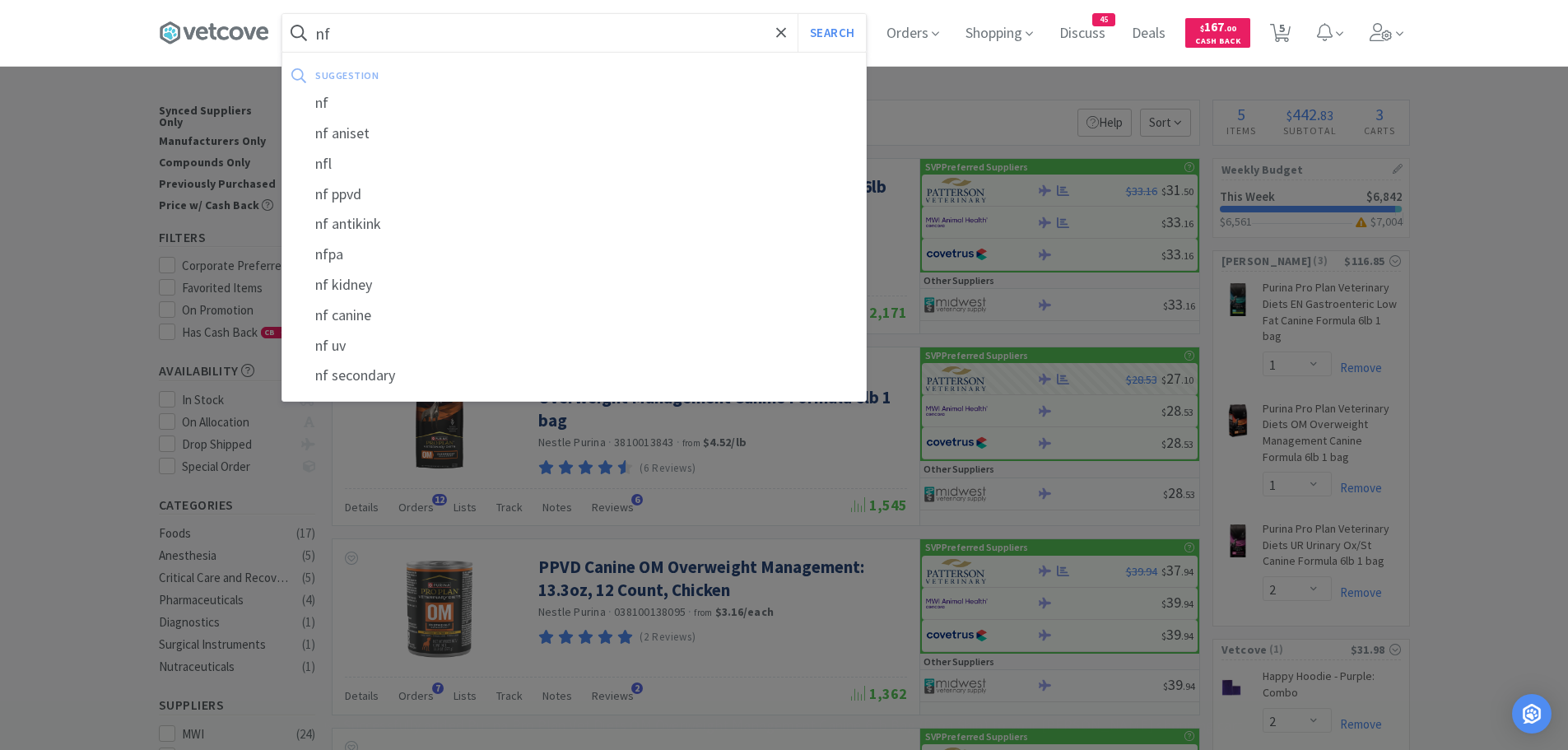
type input "nf"
click at [798, 14] on button "Search" at bounding box center [831, 33] width 69 height 38
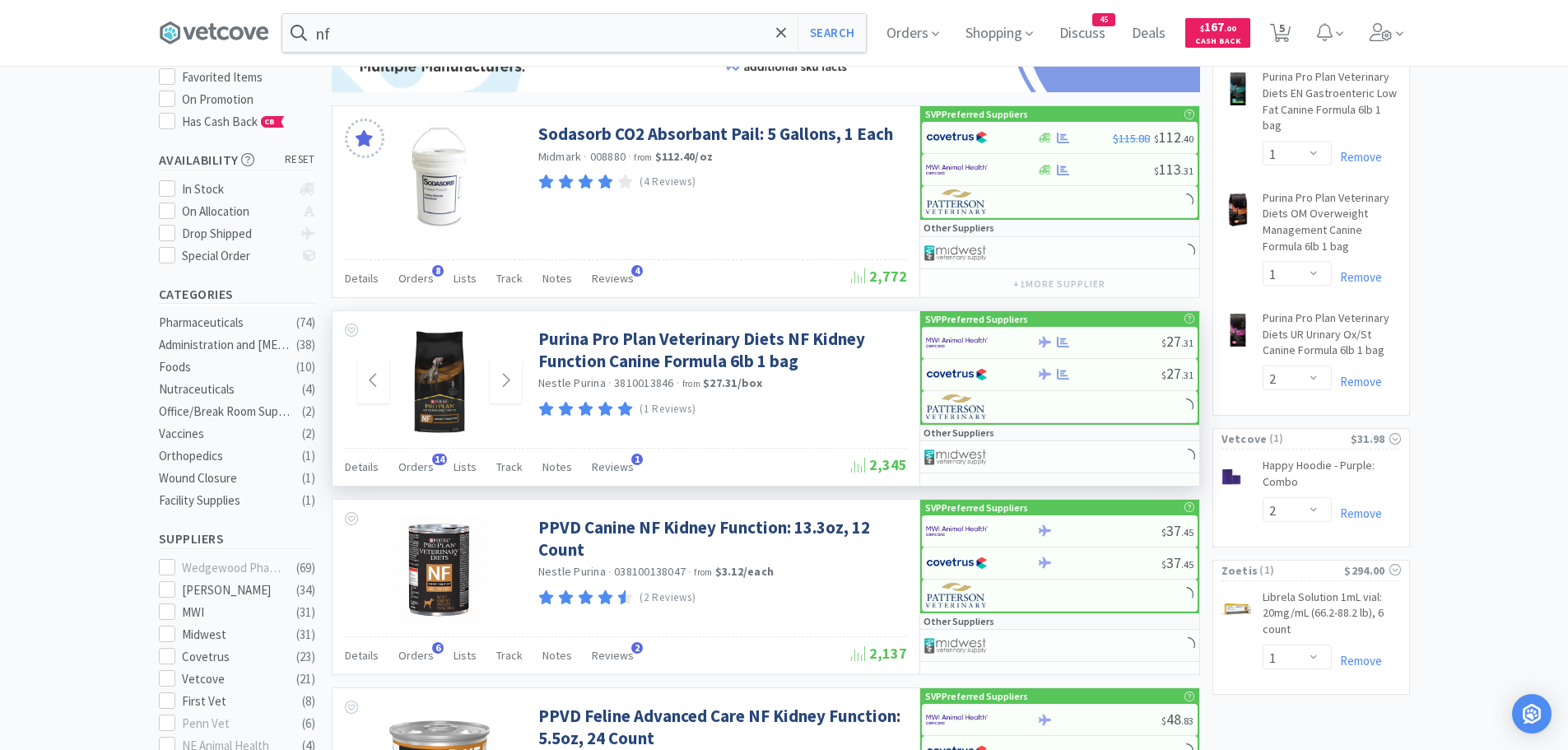
scroll to position [247, 0]
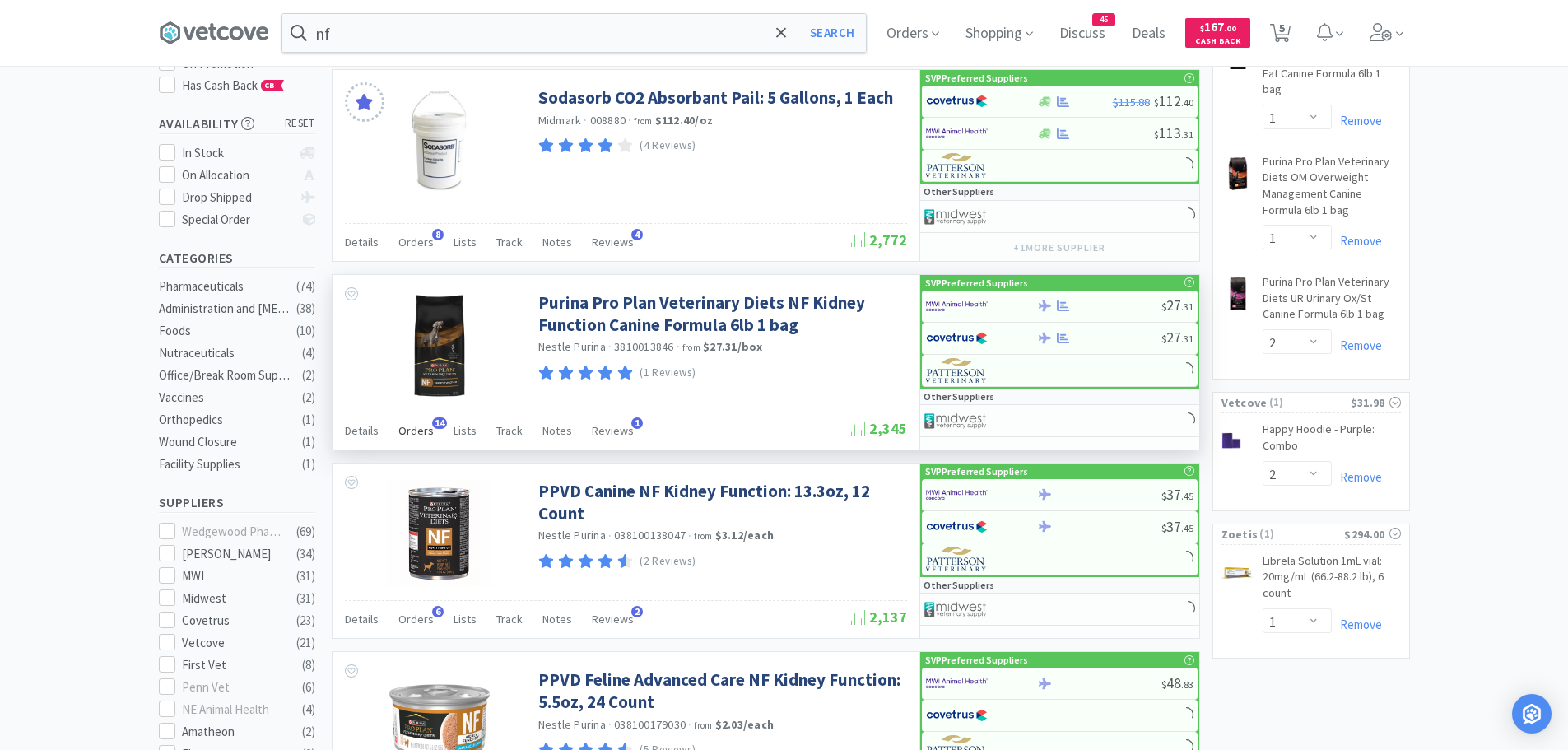
click at [420, 431] on span "Orders" at bounding box center [416, 430] width 36 height 15
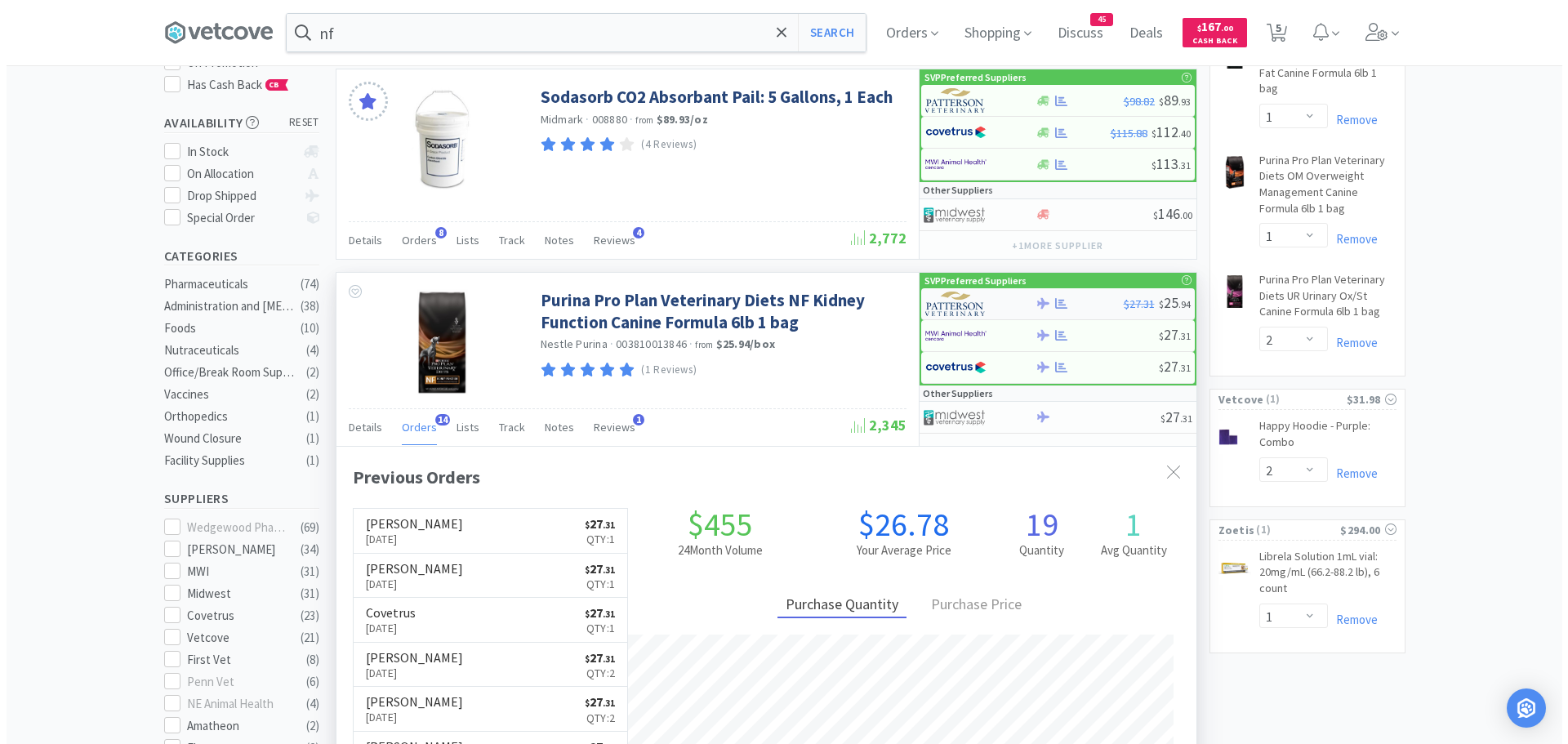
scroll to position [438, 860]
click at [966, 309] on img at bounding box center [949, 303] width 61 height 24
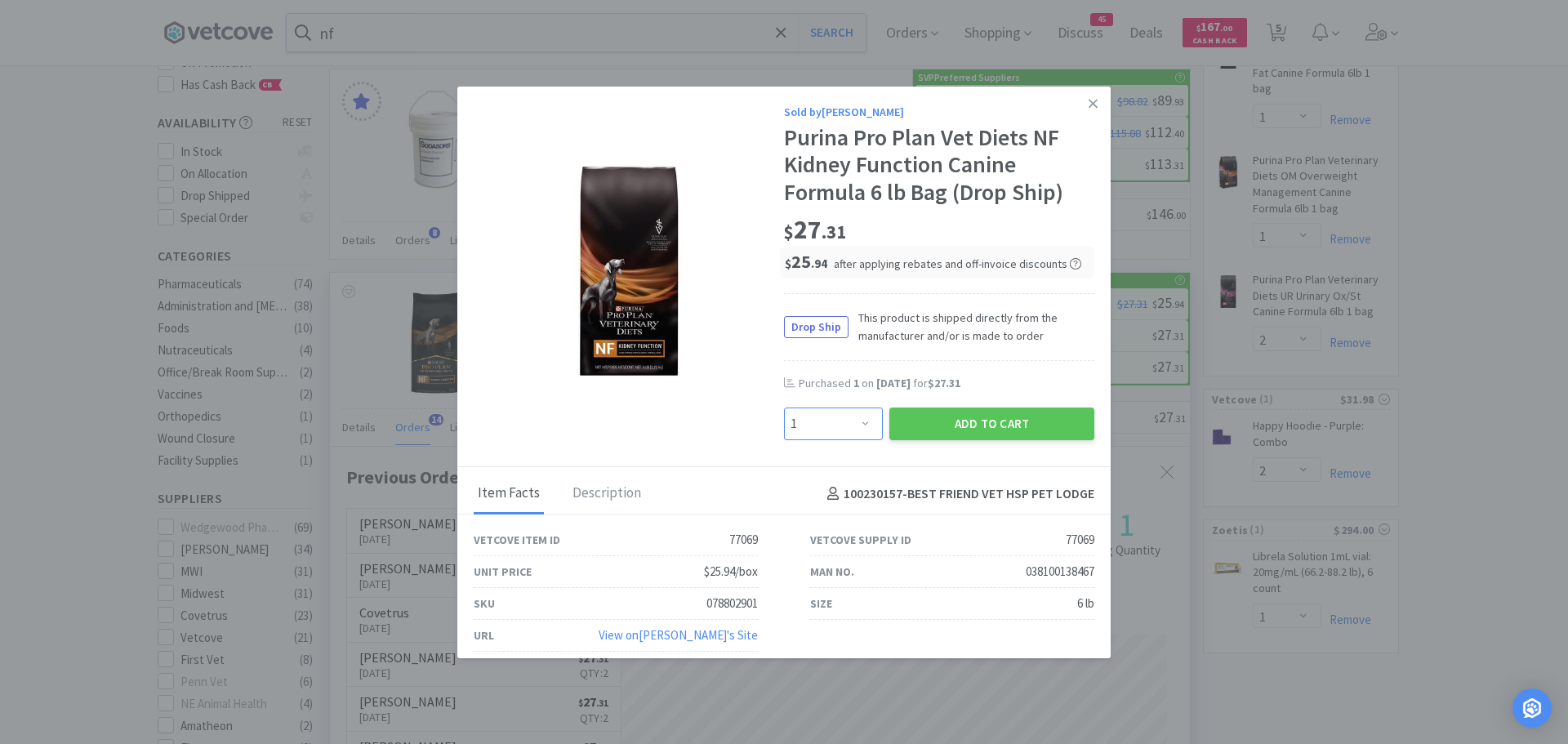
click at [839, 424] on select "Enter Quantity 1 2 3 4 5 6 7 8 9 10 11 12 13 14 15 16 17 18 19 20 Enter Quantity" at bounding box center [833, 424] width 99 height 33
select select "2"
click at [784, 408] on select "Enter Quantity 1 2 3 4 5 6 7 8 9 10 11 12 13 14 15 16 17 18 19 20 Enter Quantity" at bounding box center [833, 424] width 99 height 33
click at [957, 431] on button "Add to Cart" at bounding box center [992, 424] width 205 height 33
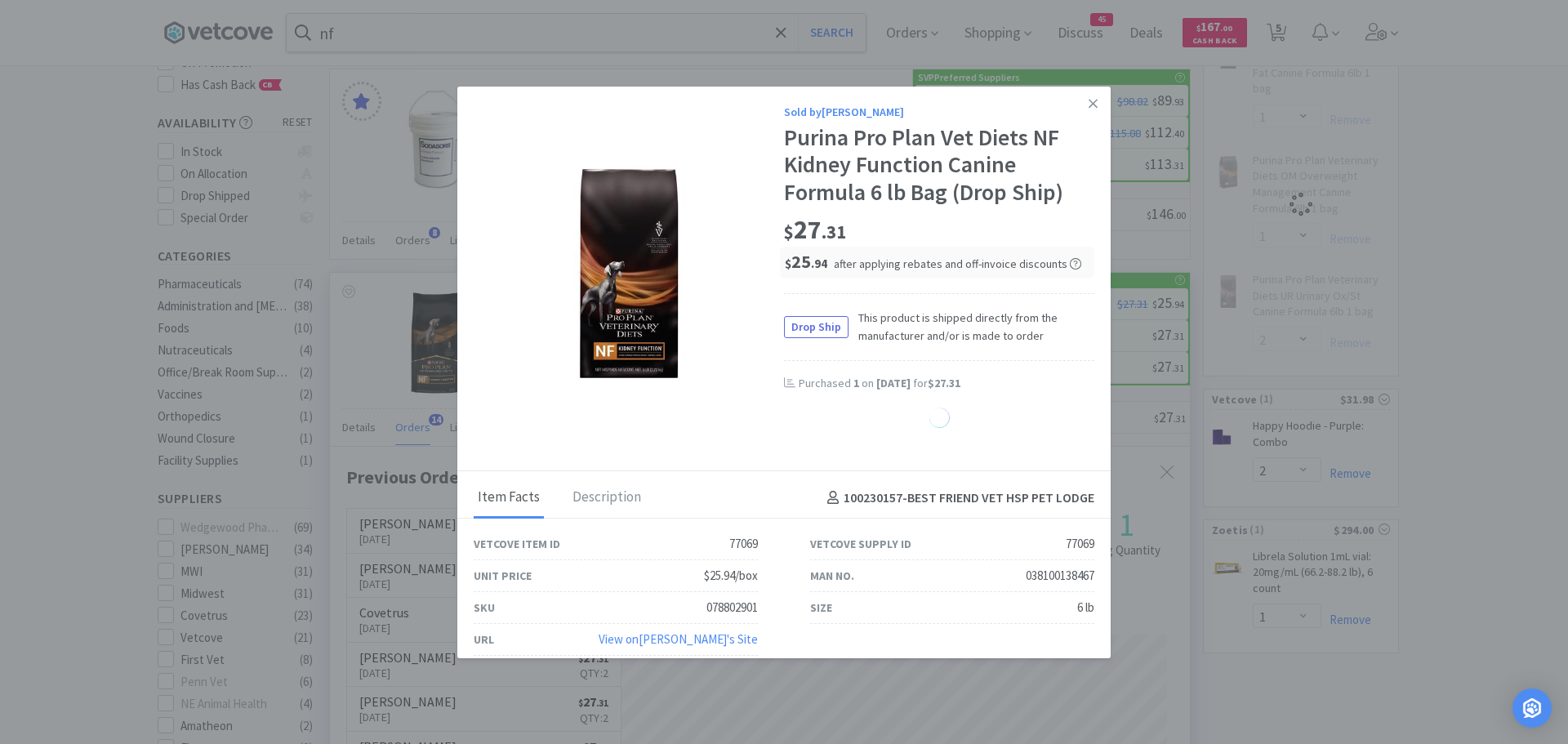
select select "2"
select select "1"
select select "2"
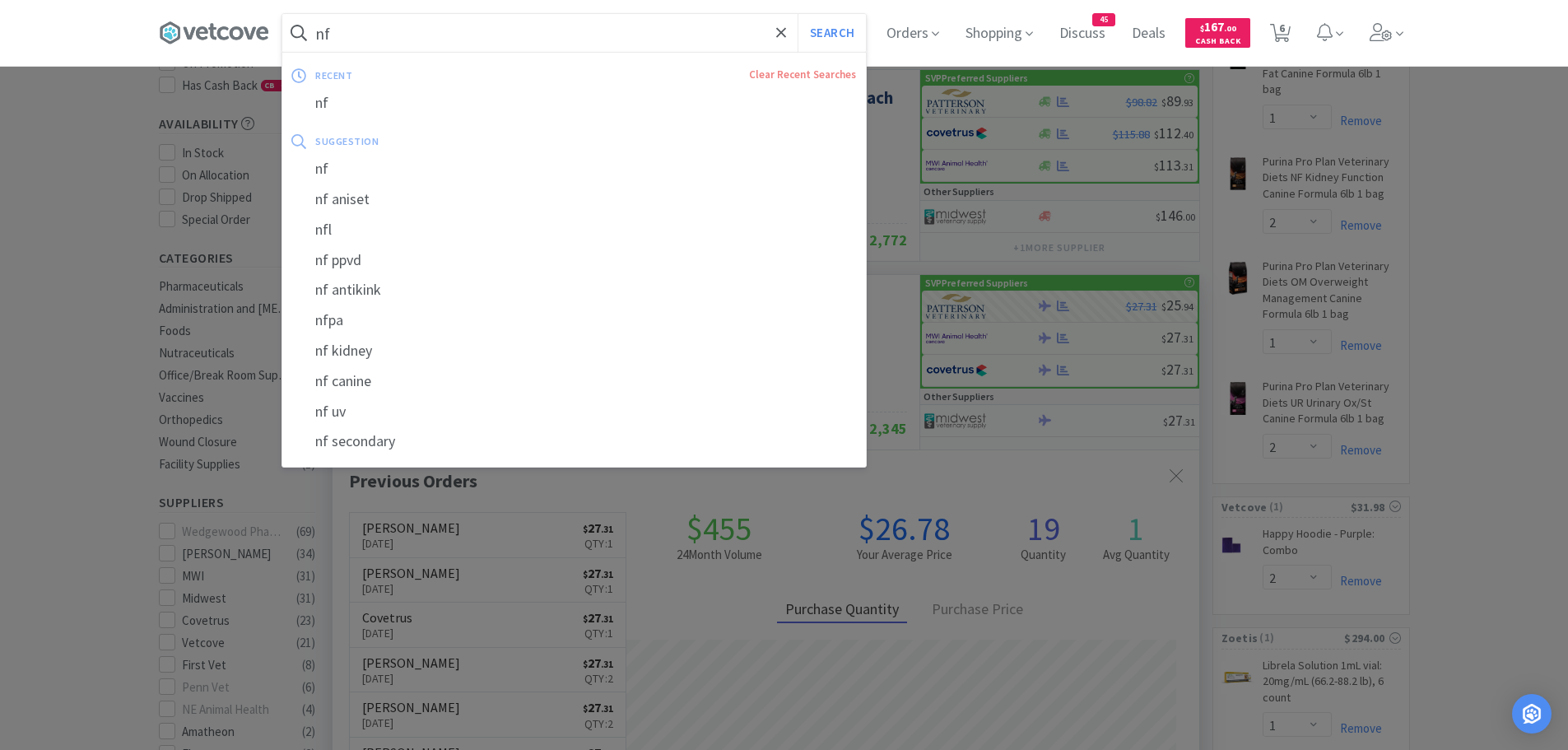
click at [470, 32] on input "nf" at bounding box center [574, 33] width 584 height 38
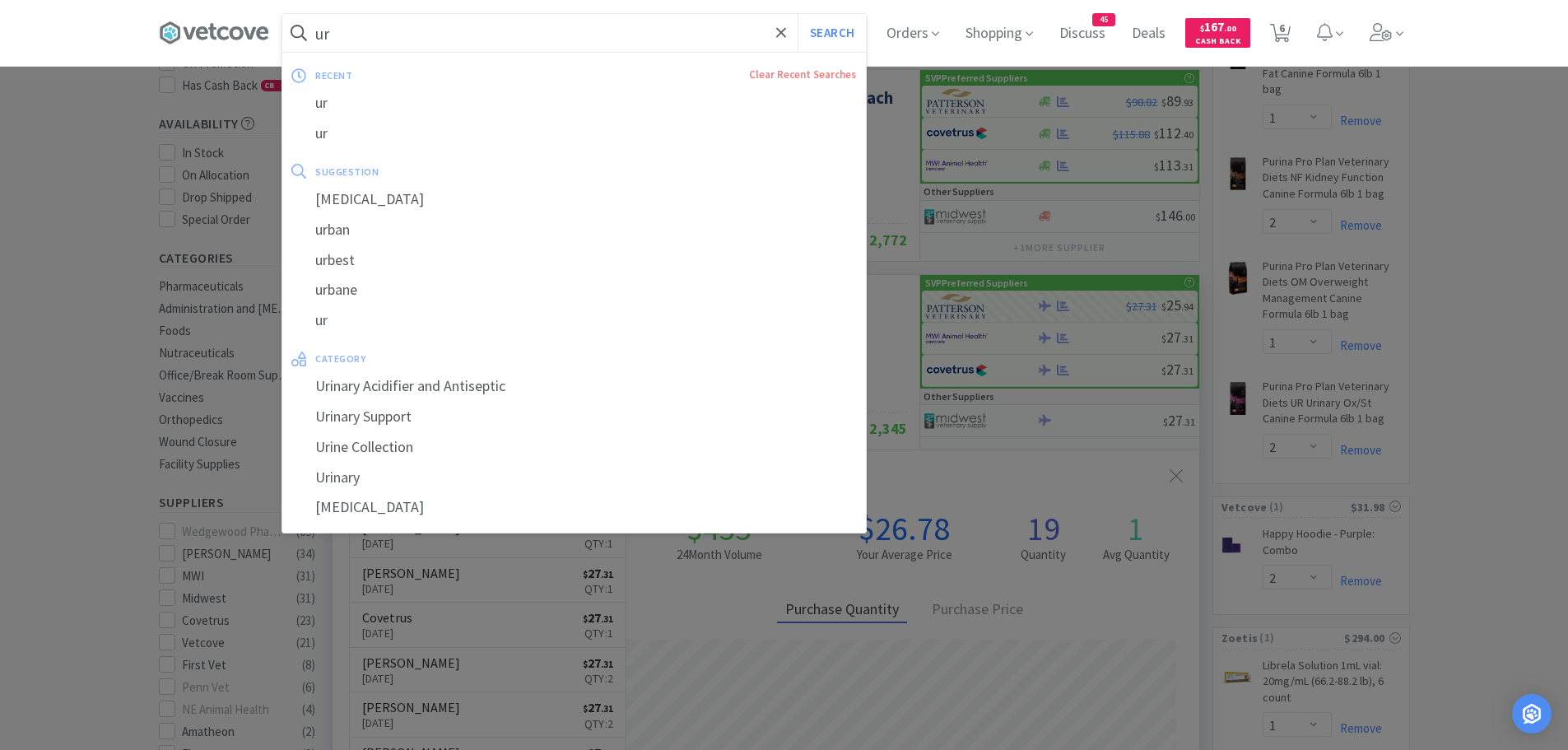
type input "ur"
click at [798, 14] on button "Search" at bounding box center [831, 33] width 69 height 38
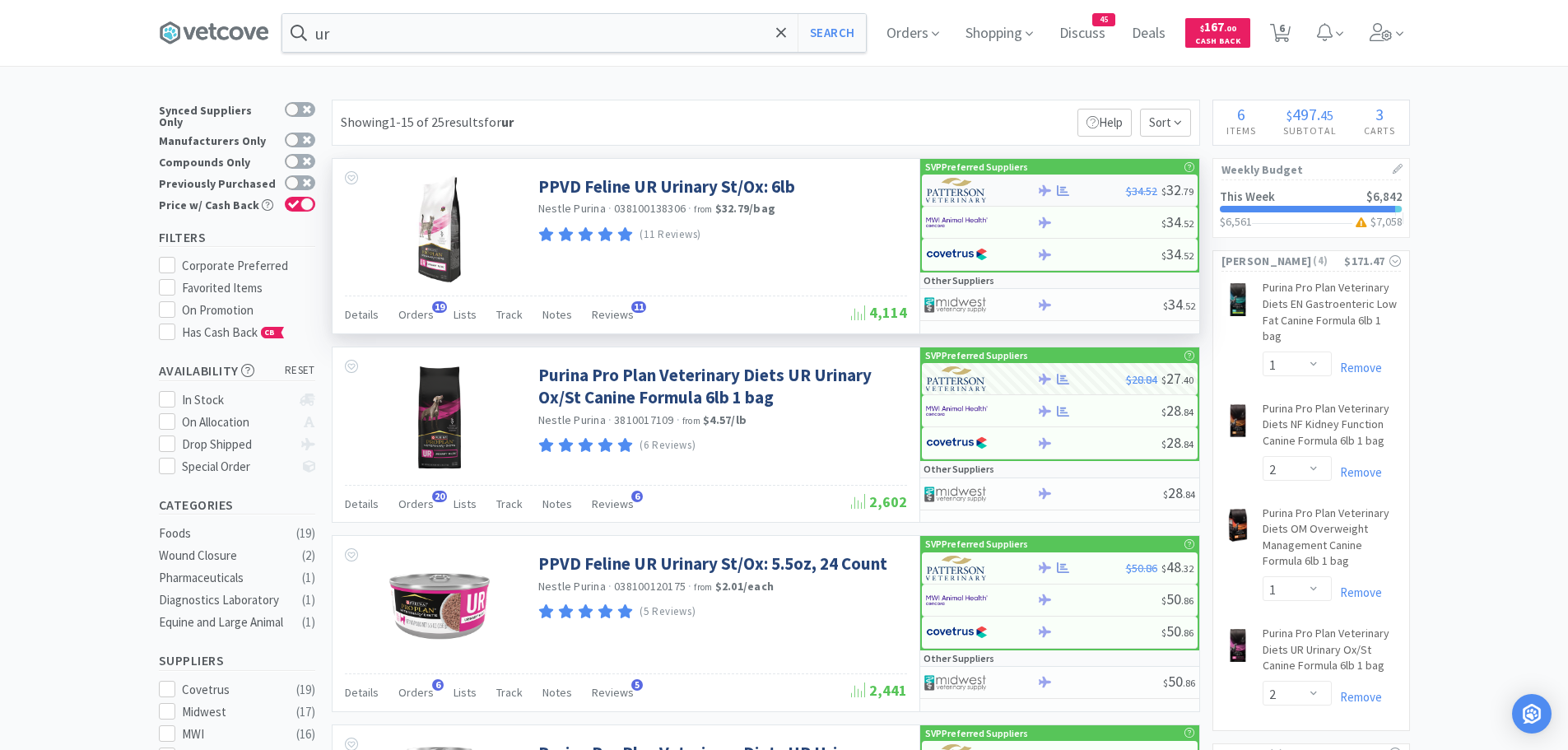
click at [952, 189] on img at bounding box center [957, 189] width 62 height 25
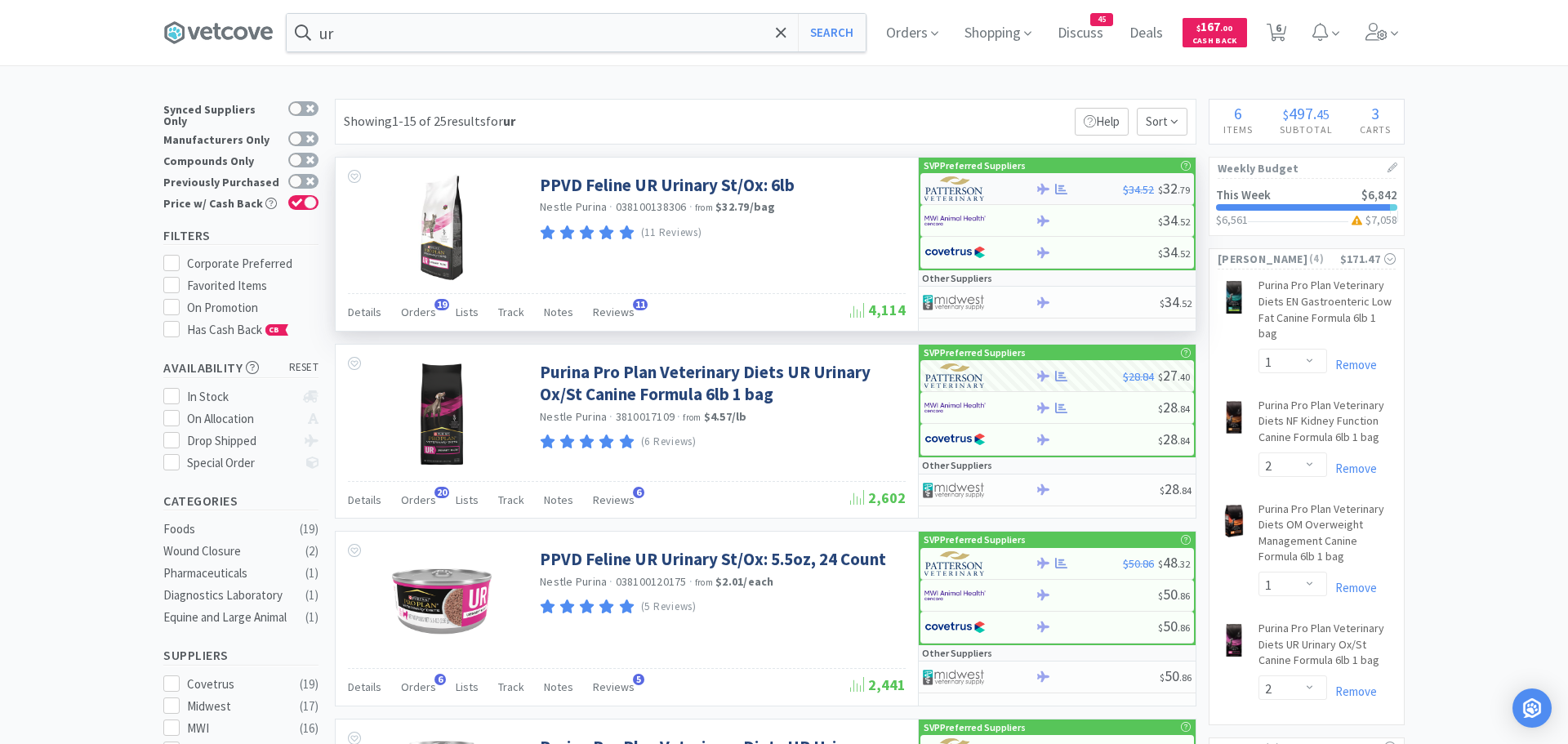
select select "1"
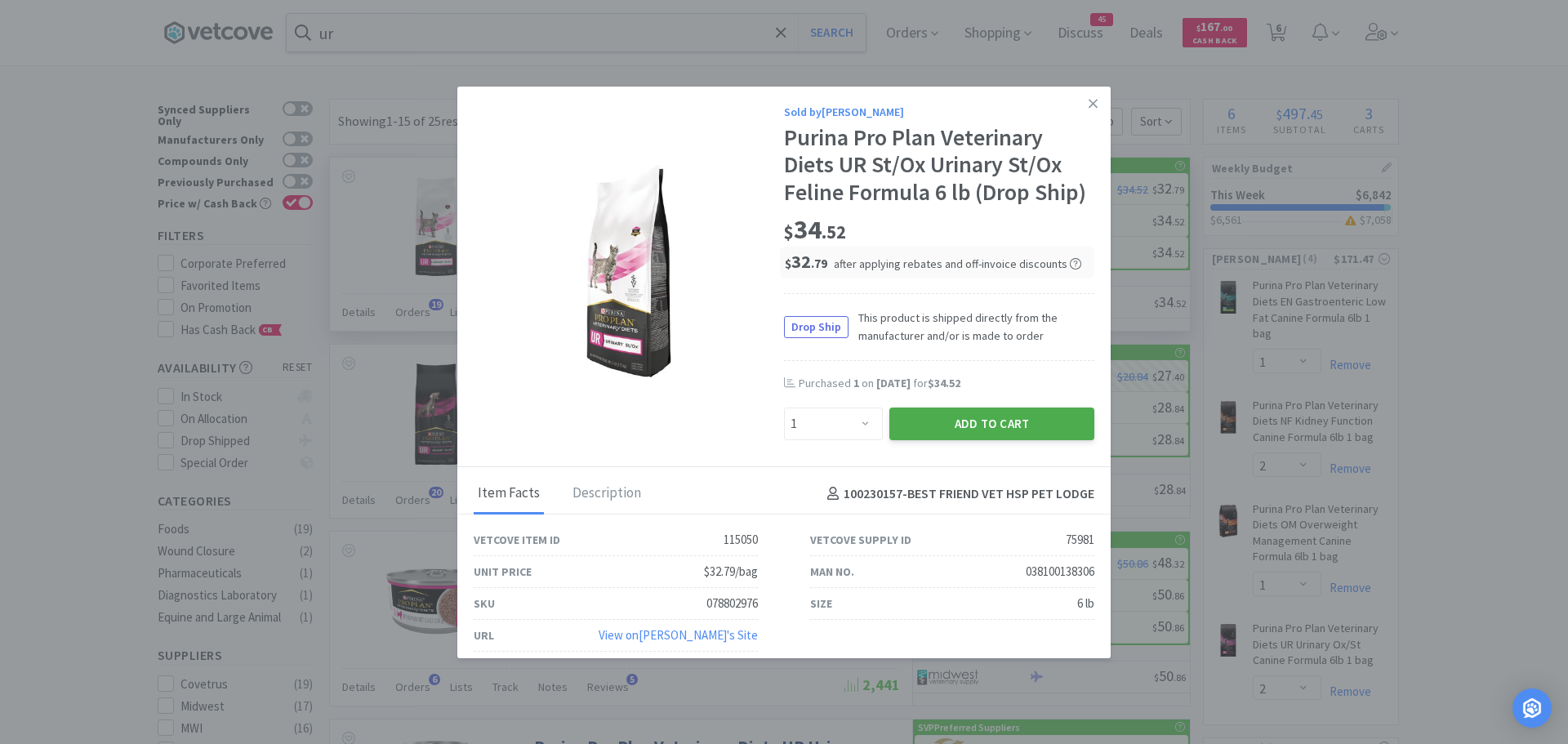
click at [971, 417] on button "Add to Cart" at bounding box center [992, 424] width 205 height 33
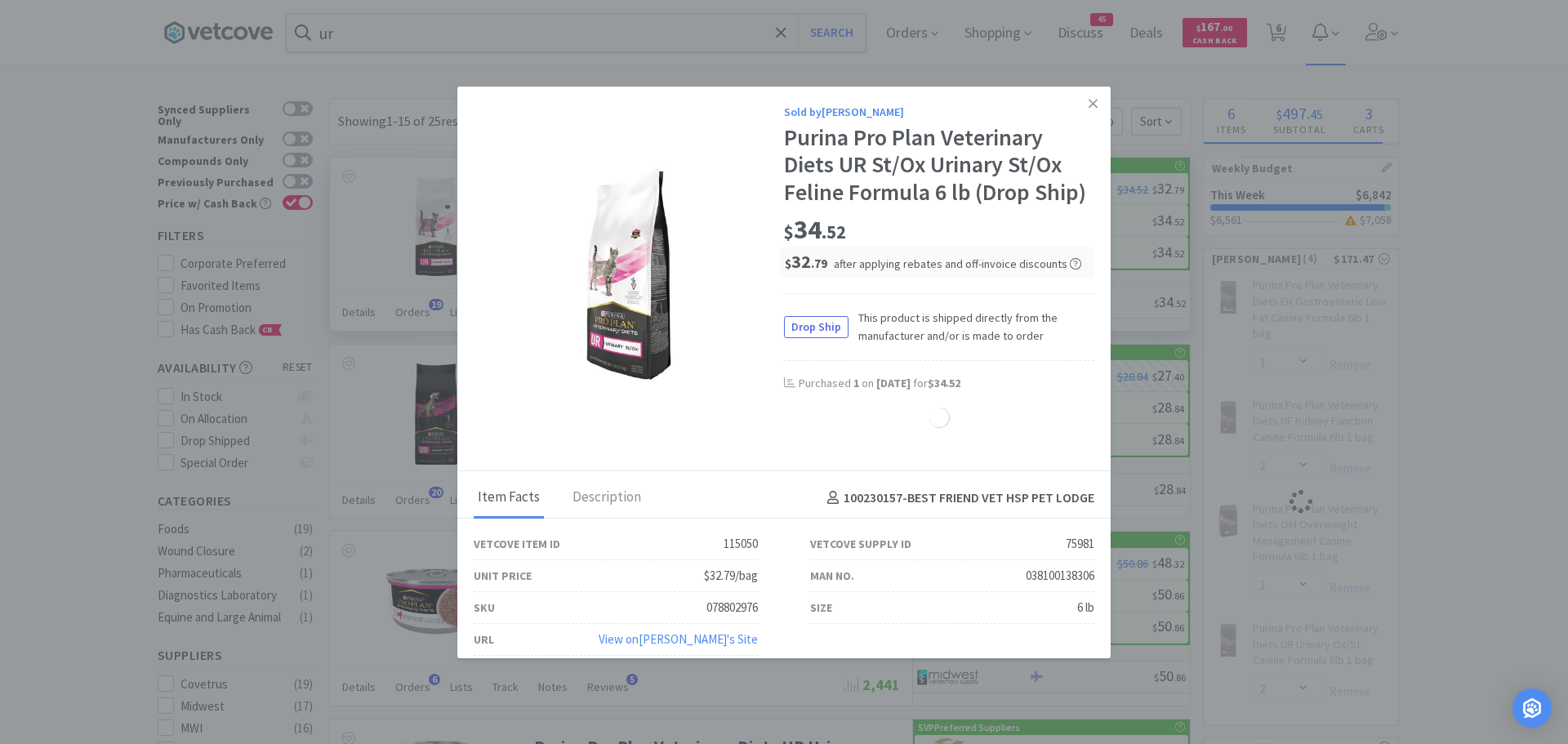
select select "1"
select select "2"
select select "1"
select select "2"
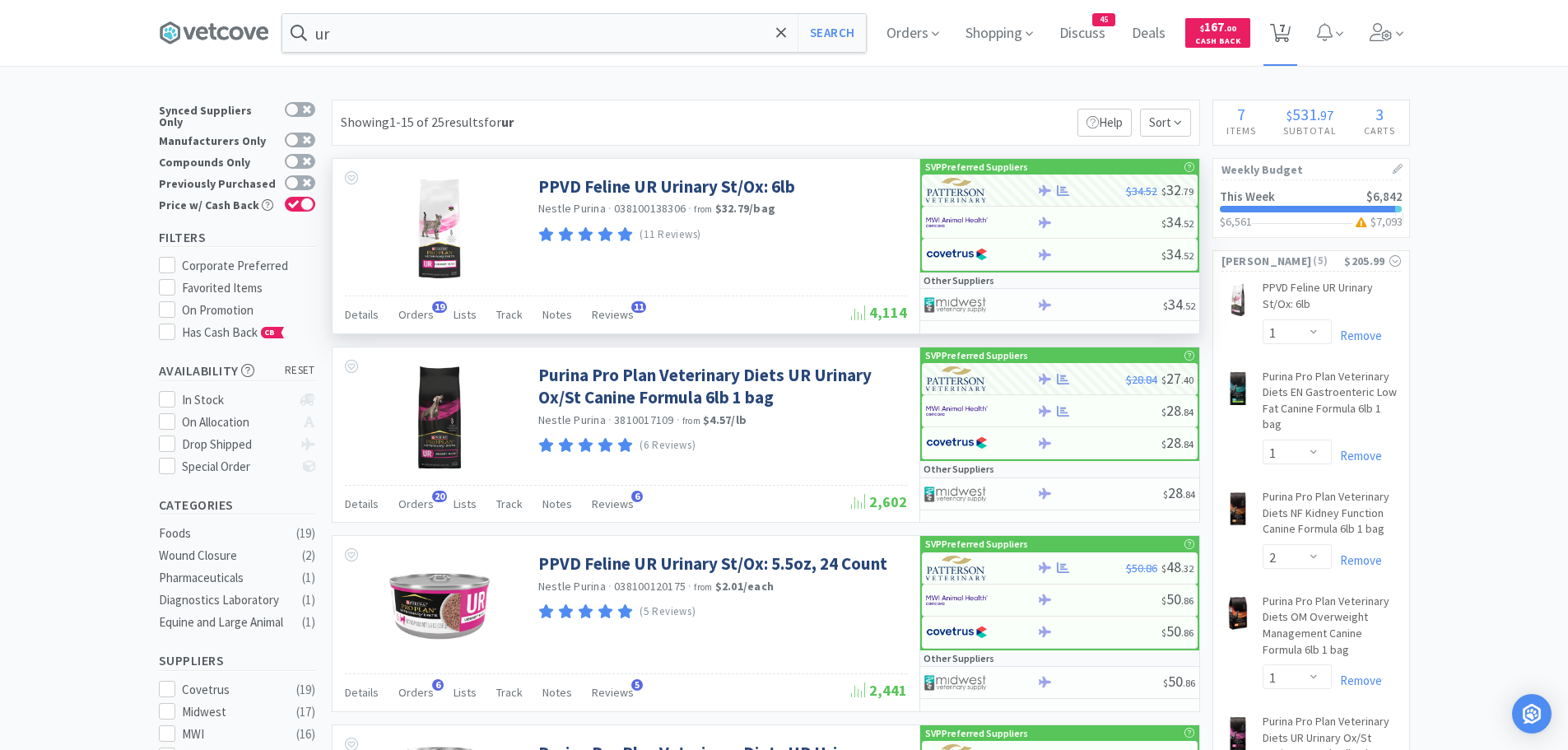
click at [1285, 29] on span "7" at bounding box center [1281, 28] width 6 height 66
select select "1"
select select "2"
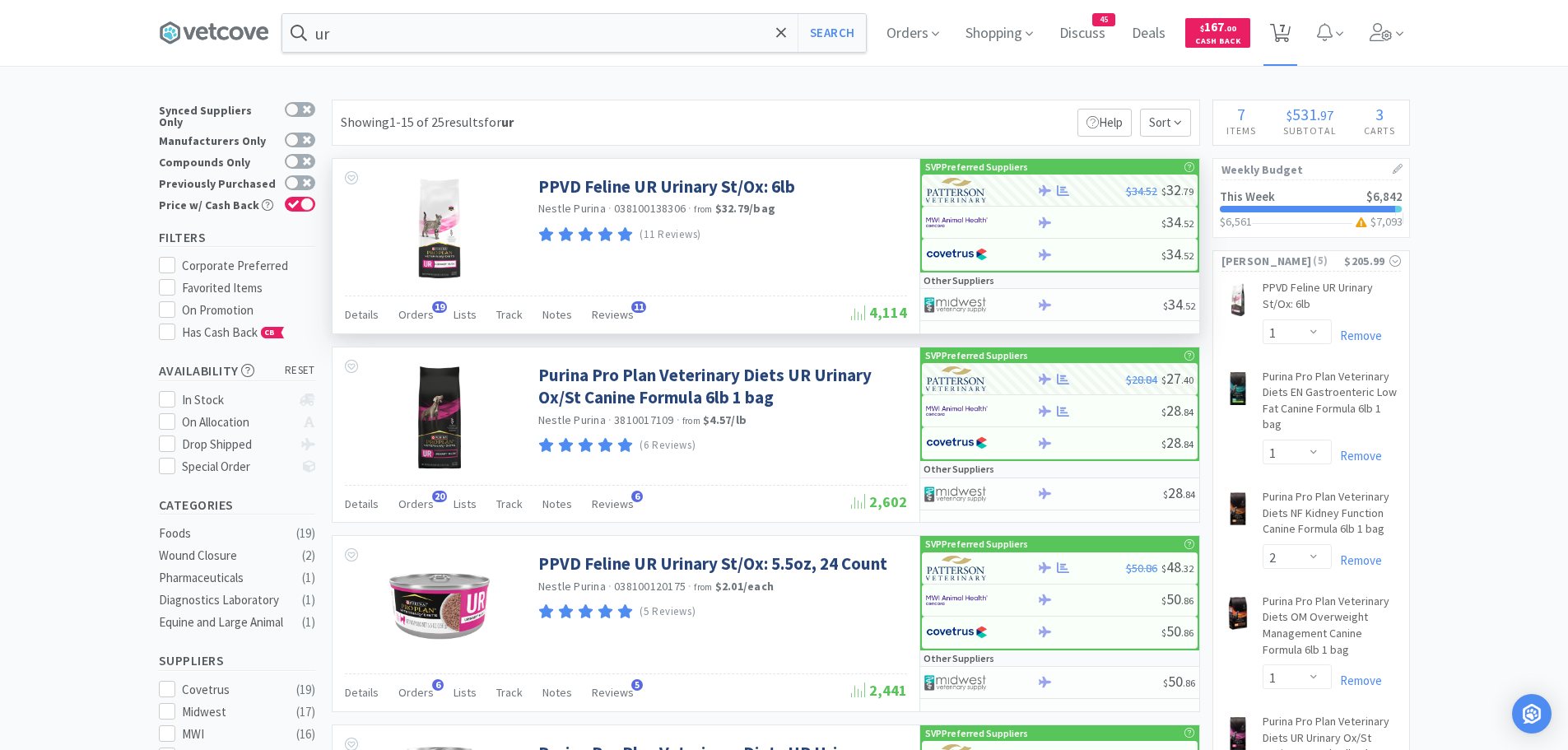
select select "1"
select select "2"
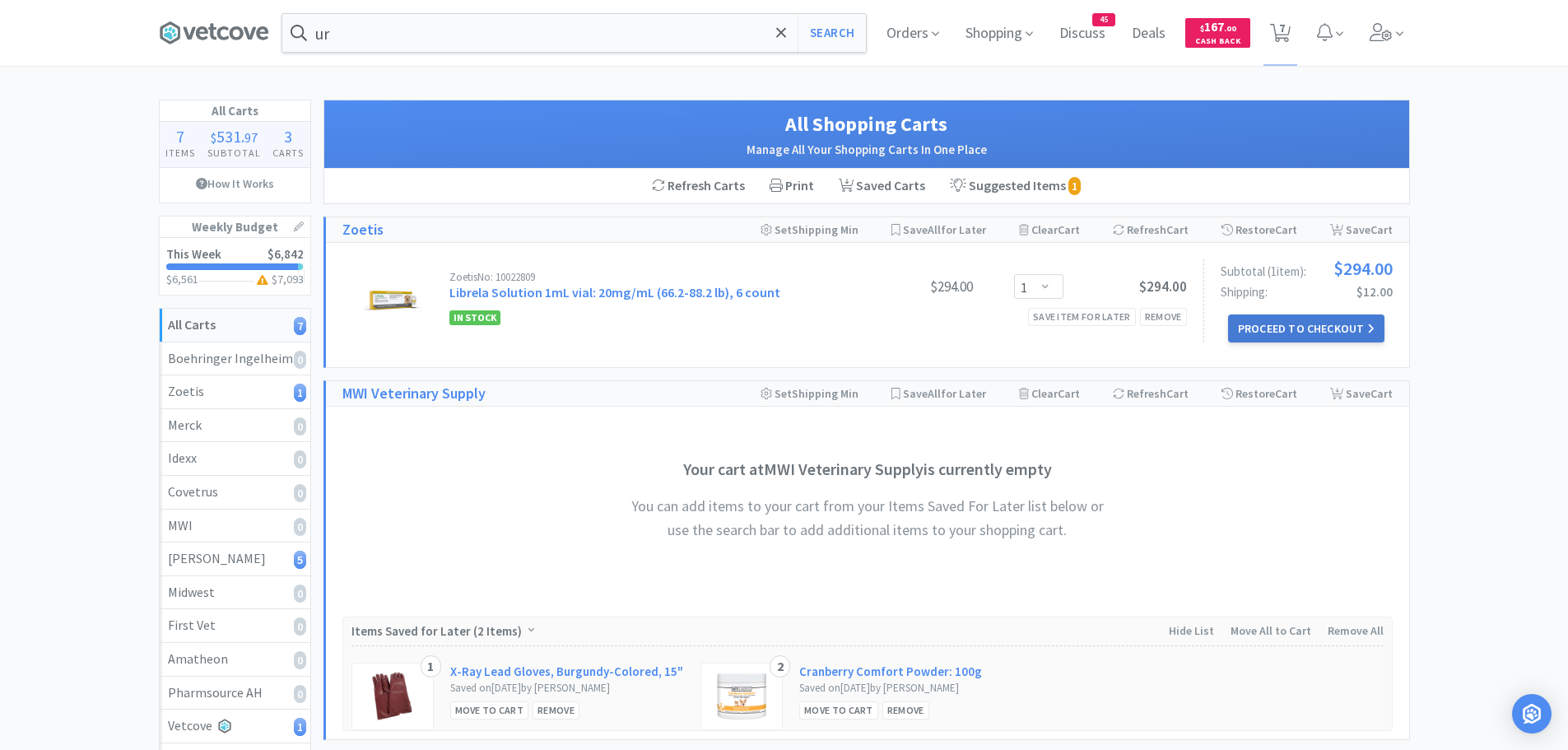
click at [1282, 328] on button "Proceed to Checkout" at bounding box center [1306, 328] width 156 height 28
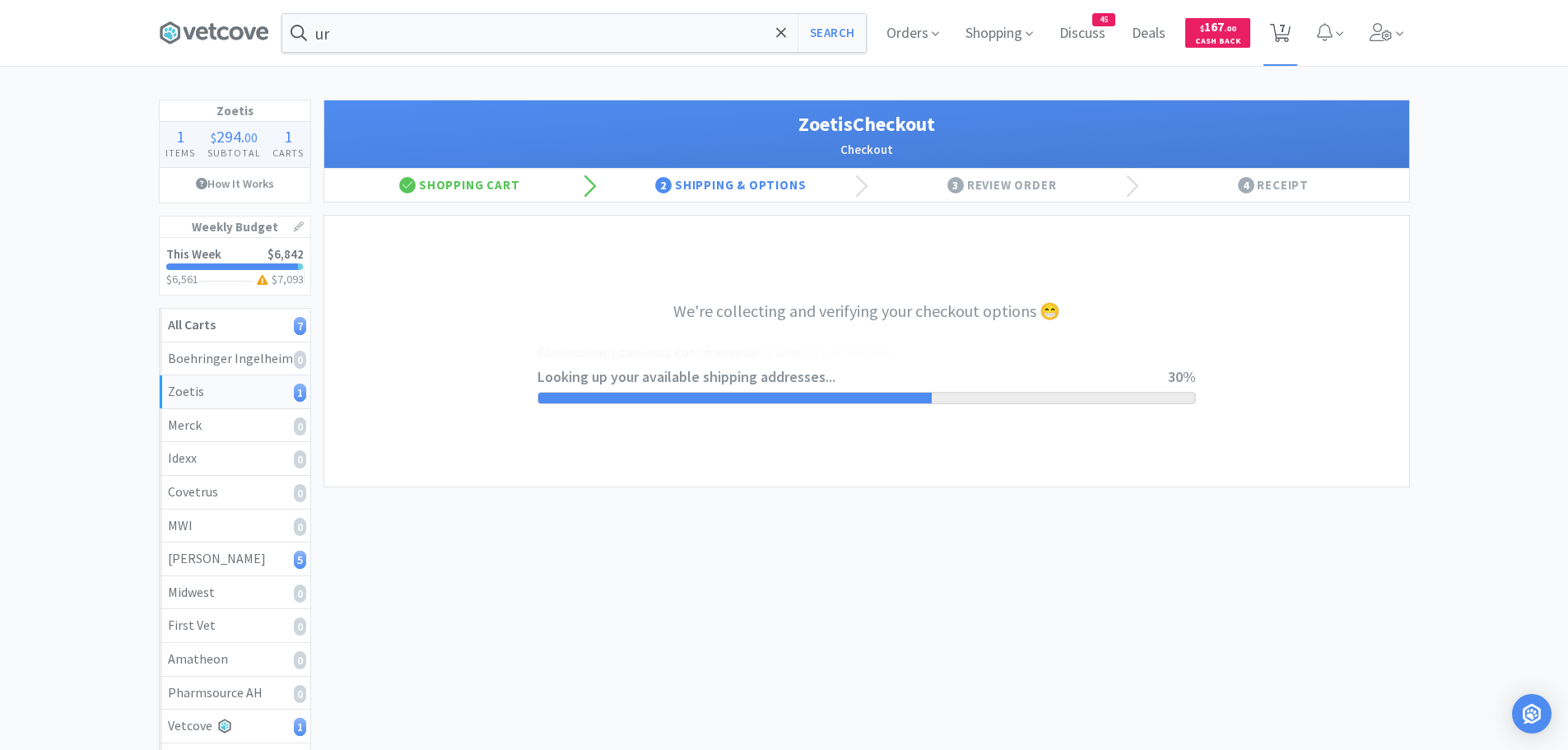
select select "invoice"
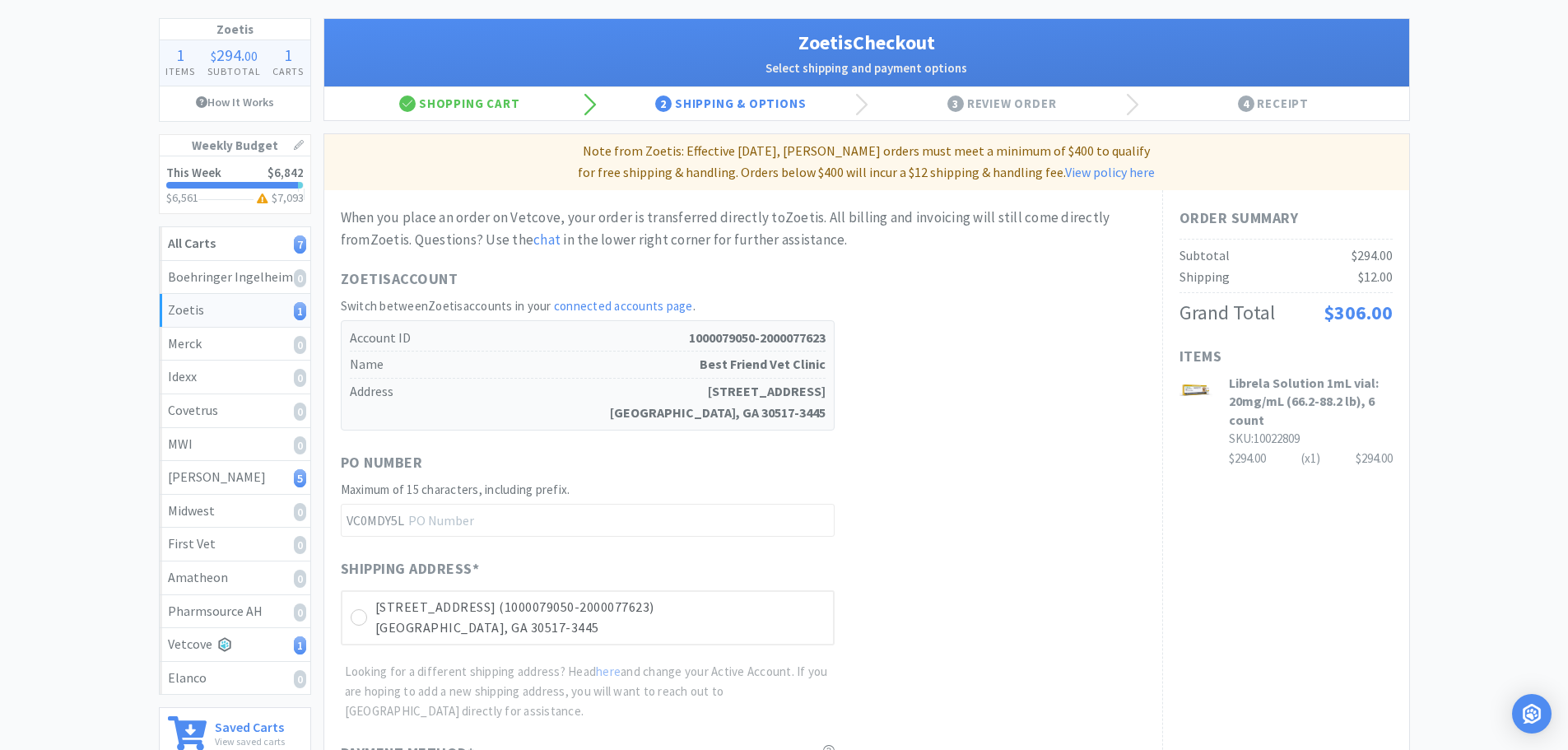
scroll to position [329, 0]
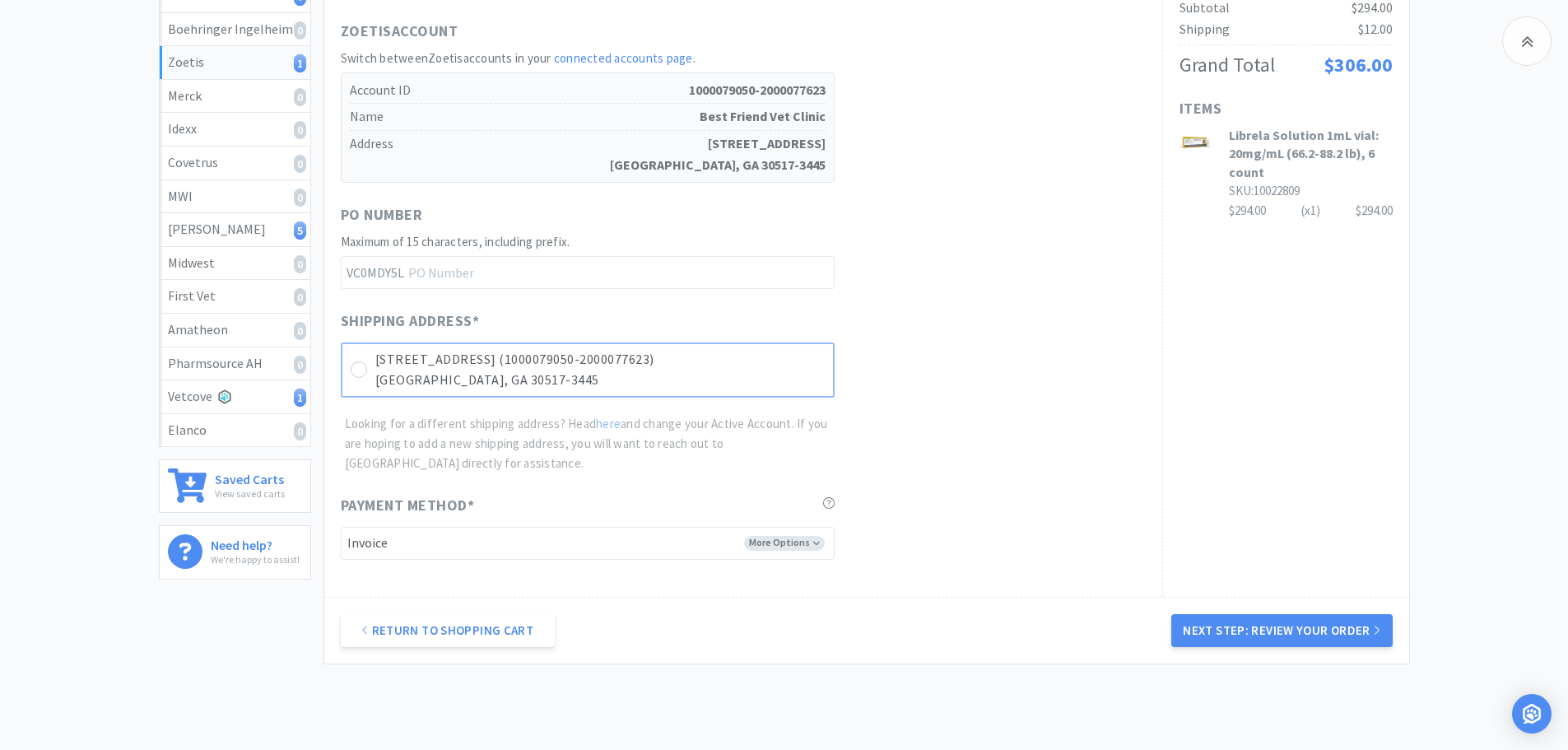
click at [369, 366] on div "[STREET_ADDRESS] (1000079050-2000077623) [PERSON_NAME][GEOGRAPHIC_DATA]-3445" at bounding box center [588, 370] width 494 height 55
click at [1240, 634] on button "Next Step: Review Your Order" at bounding box center [1281, 630] width 221 height 33
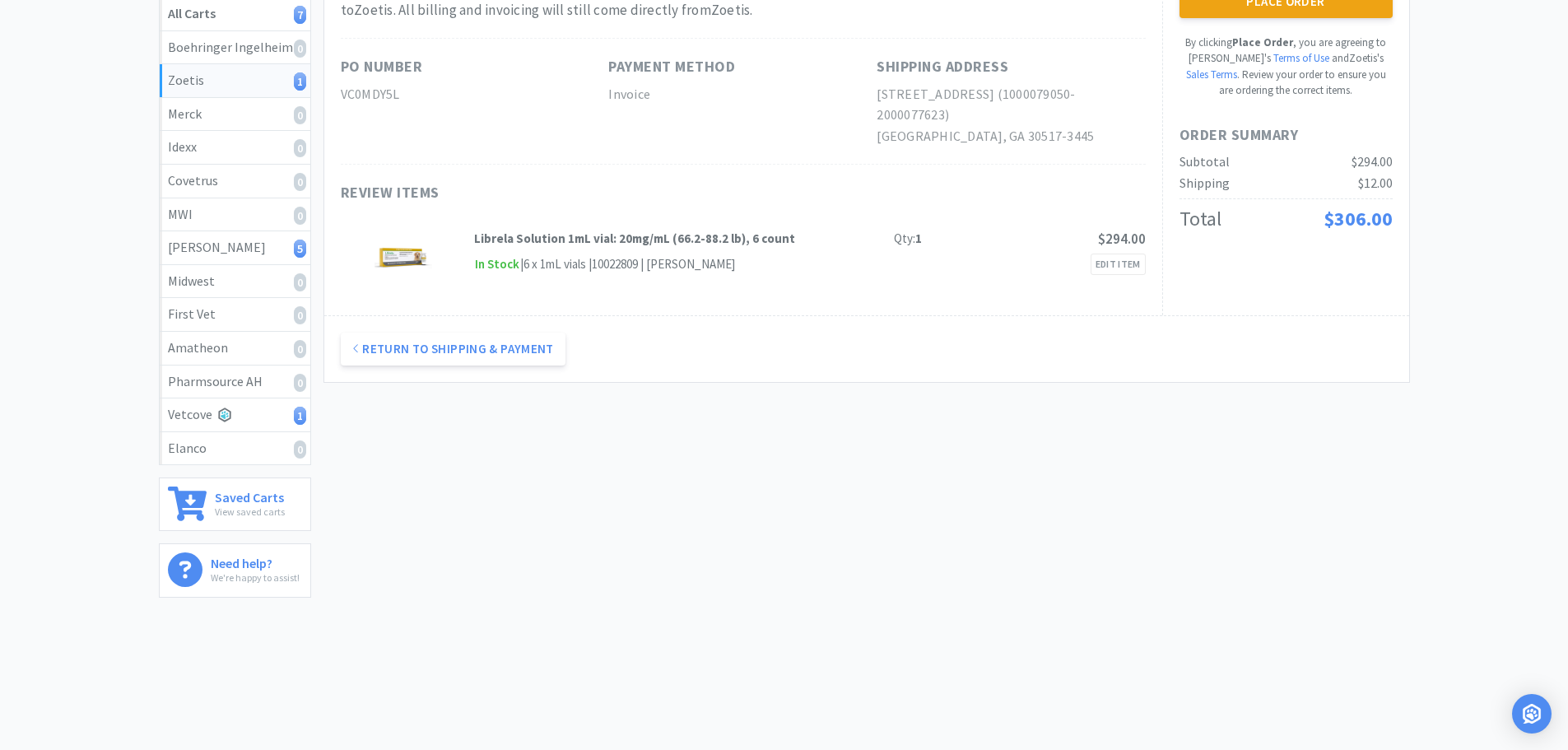
scroll to position [0, 0]
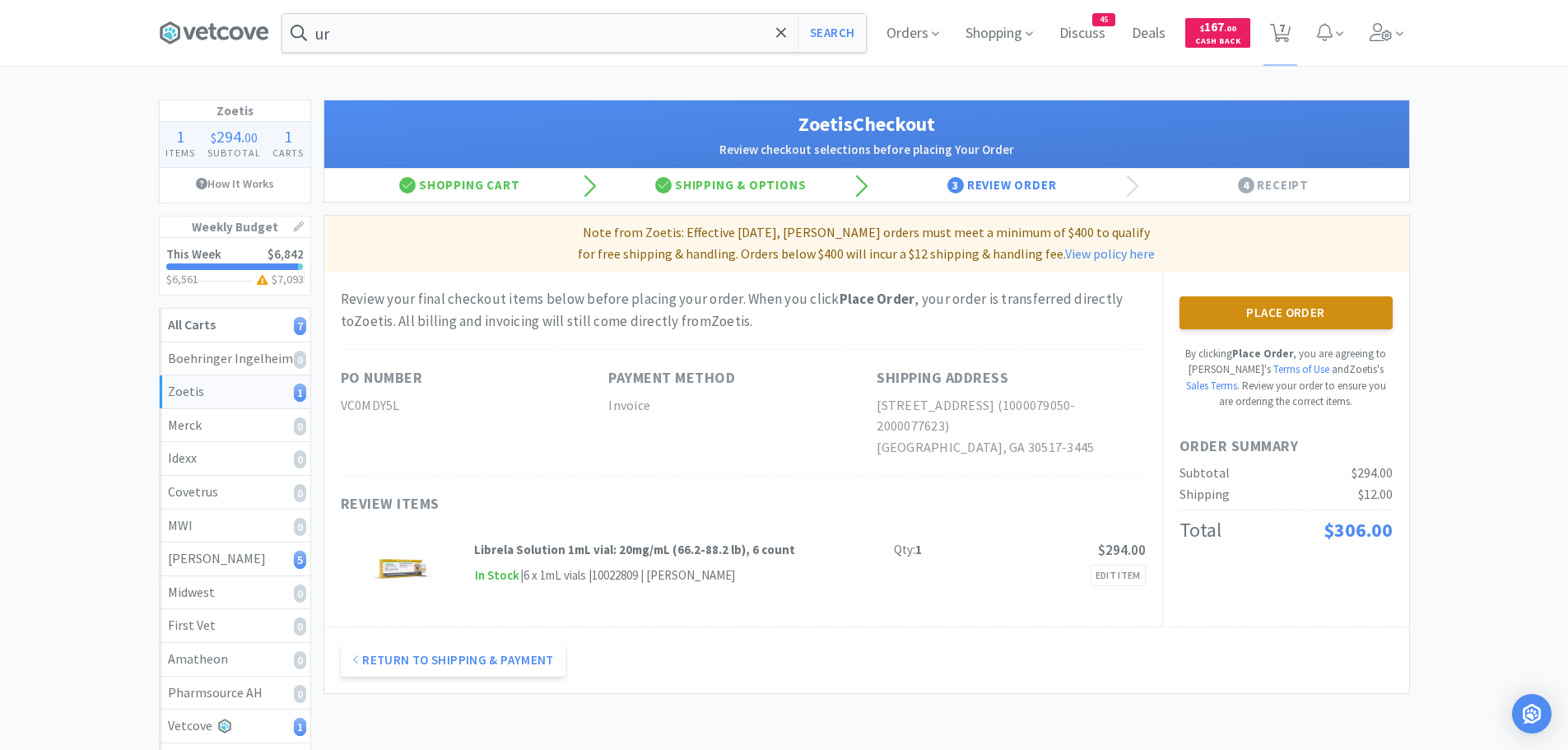
click at [1268, 314] on button "Place Order" at bounding box center [1286, 312] width 213 height 33
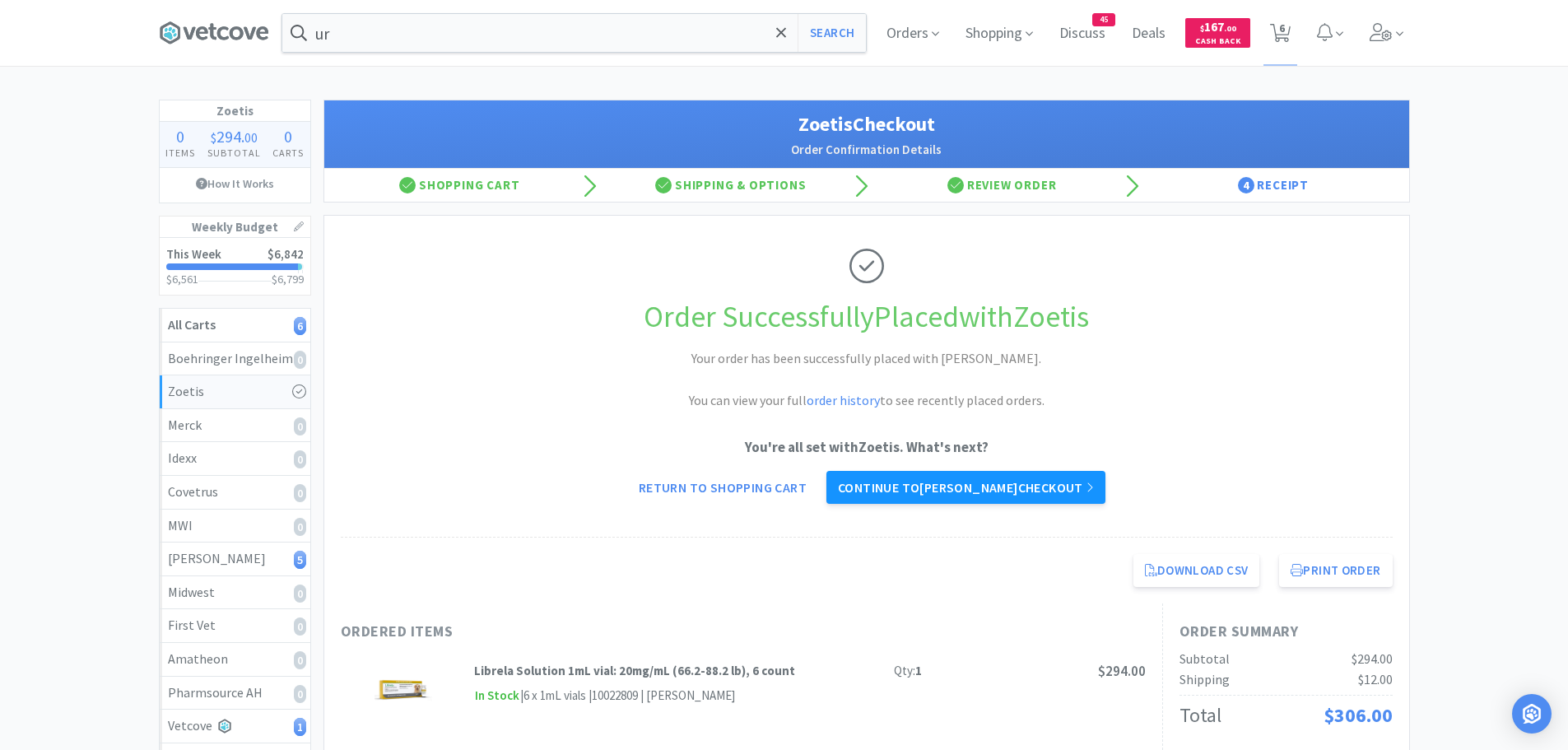
click at [991, 491] on link "Continue to [PERSON_NAME] checkout" at bounding box center [966, 487] width 279 height 33
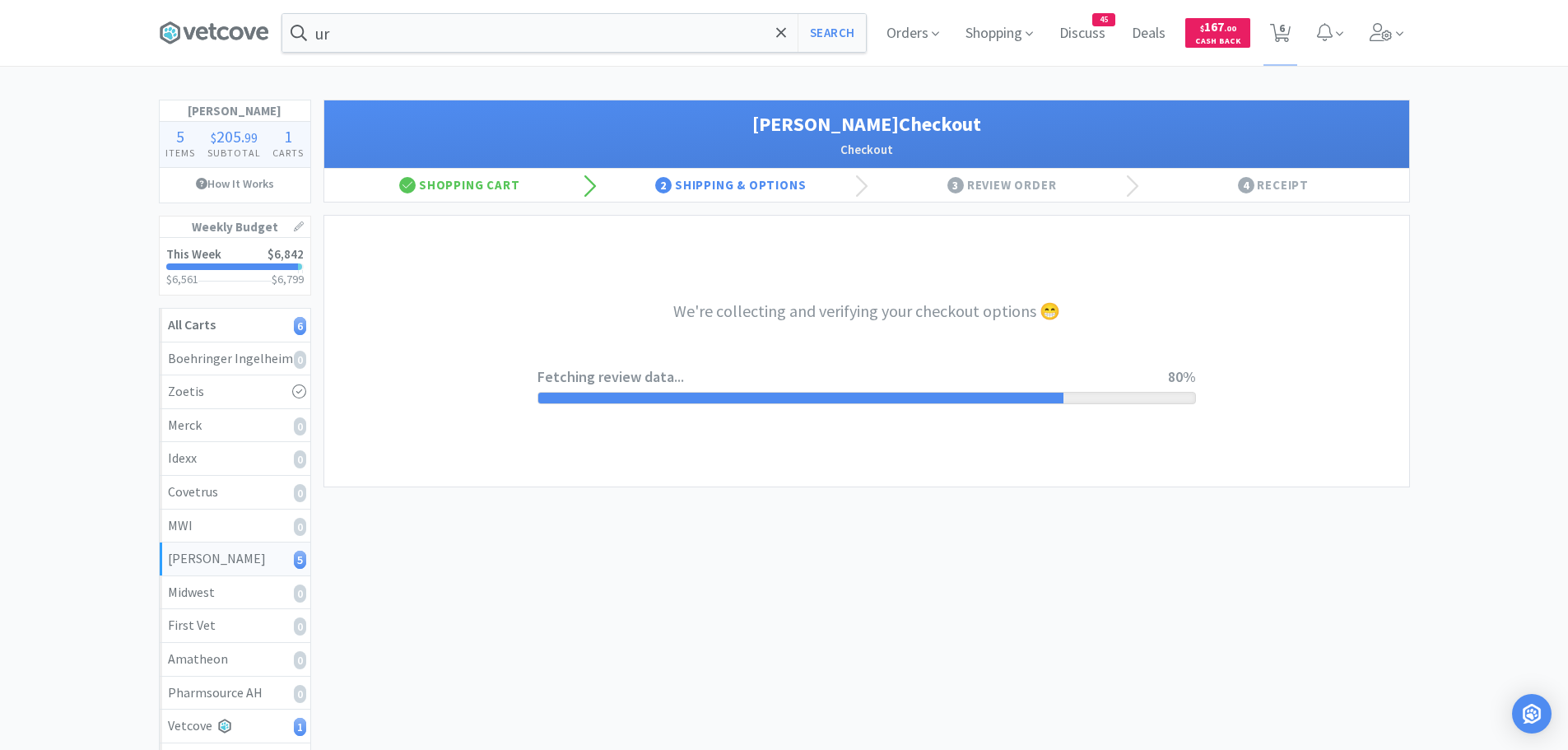
select select "1"
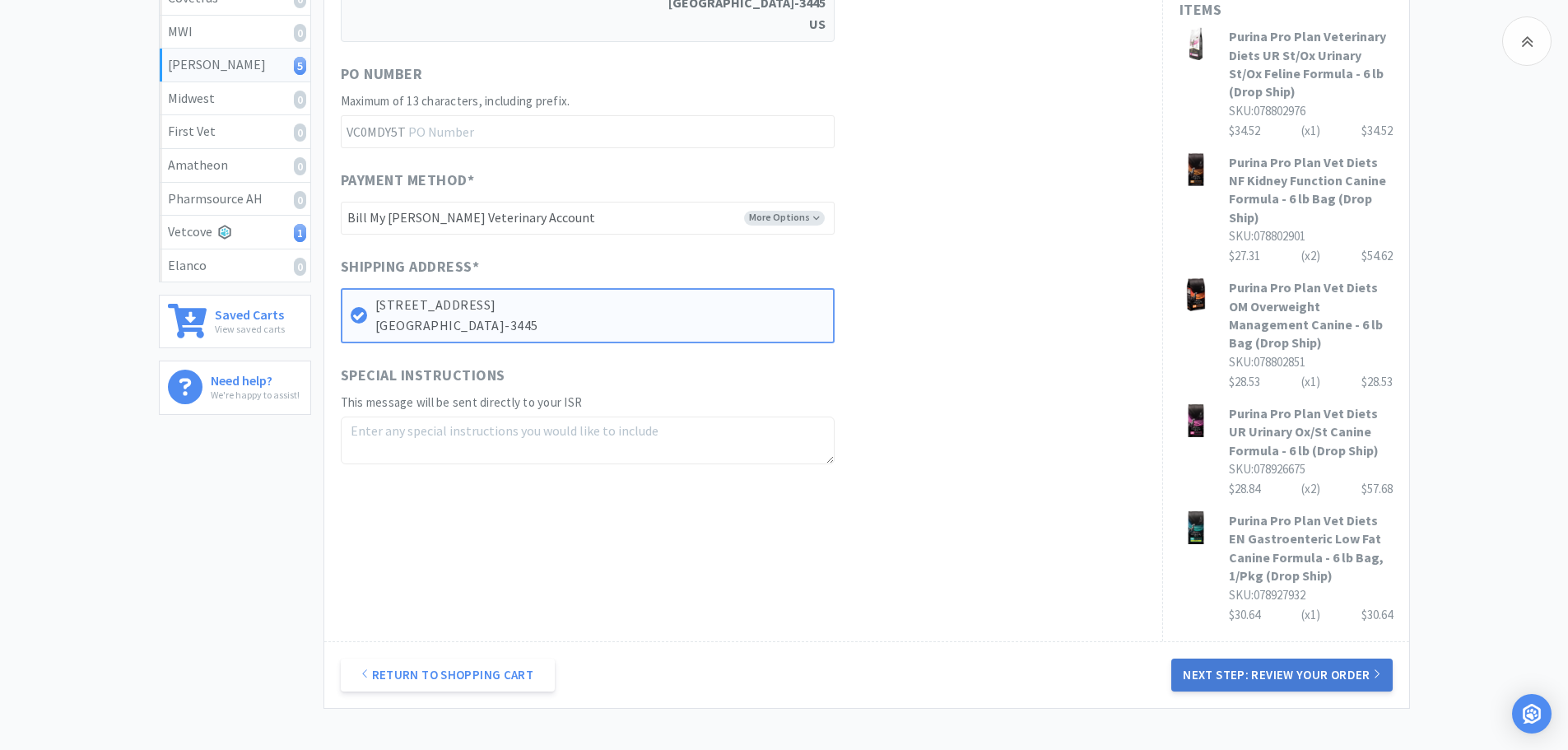
click at [1275, 674] on button "Next Step: Review Your Order" at bounding box center [1281, 675] width 221 height 33
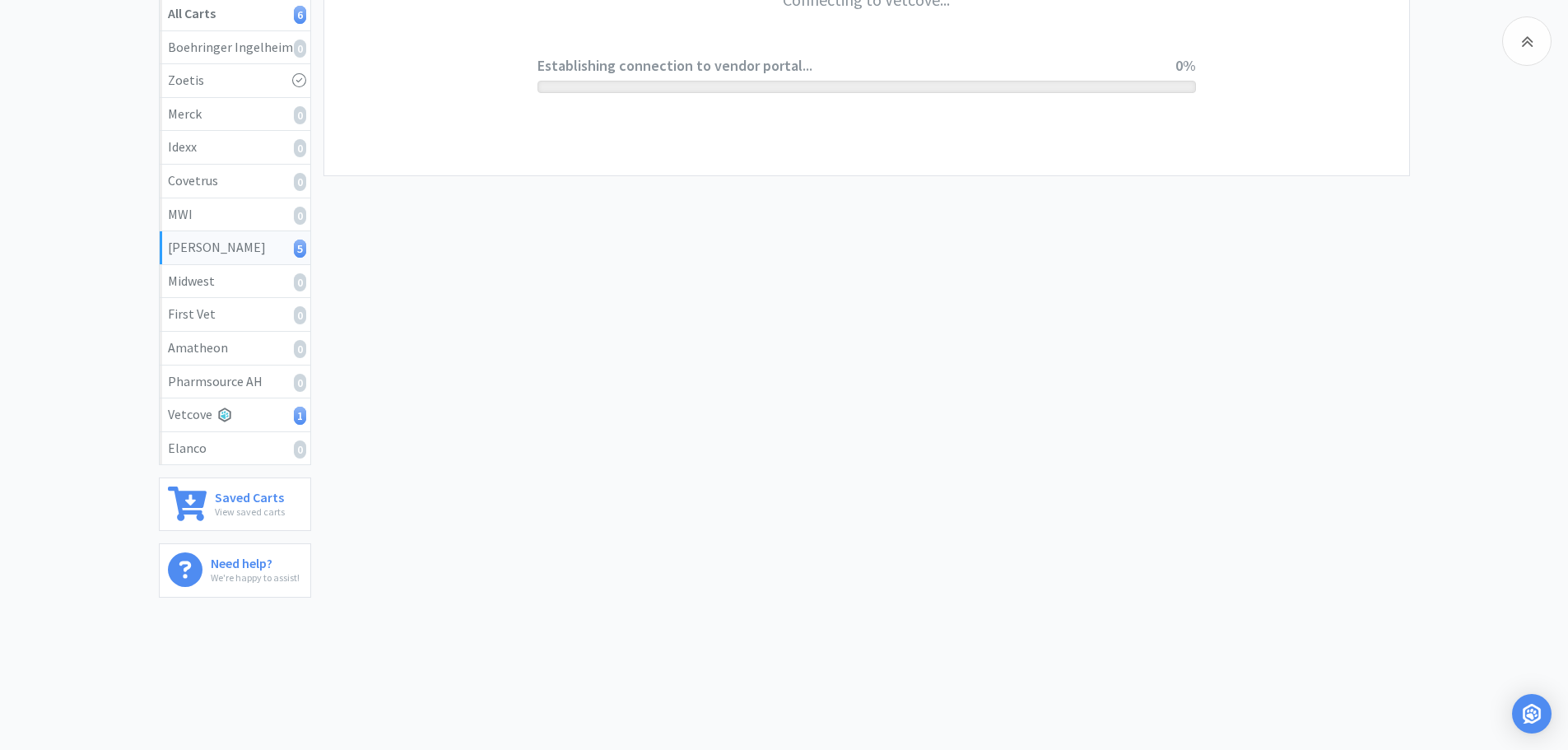
scroll to position [311, 0]
